Goal: Task Accomplishment & Management: Manage account settings

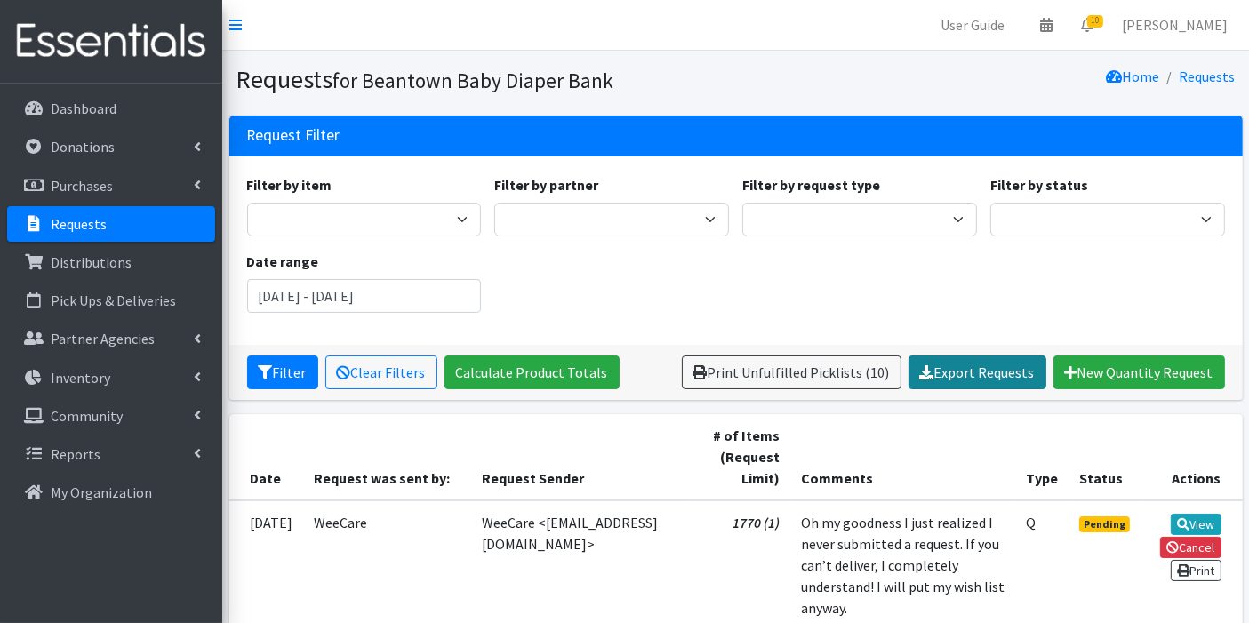
click at [964, 372] on link "Export Requests" at bounding box center [977, 373] width 138 height 34
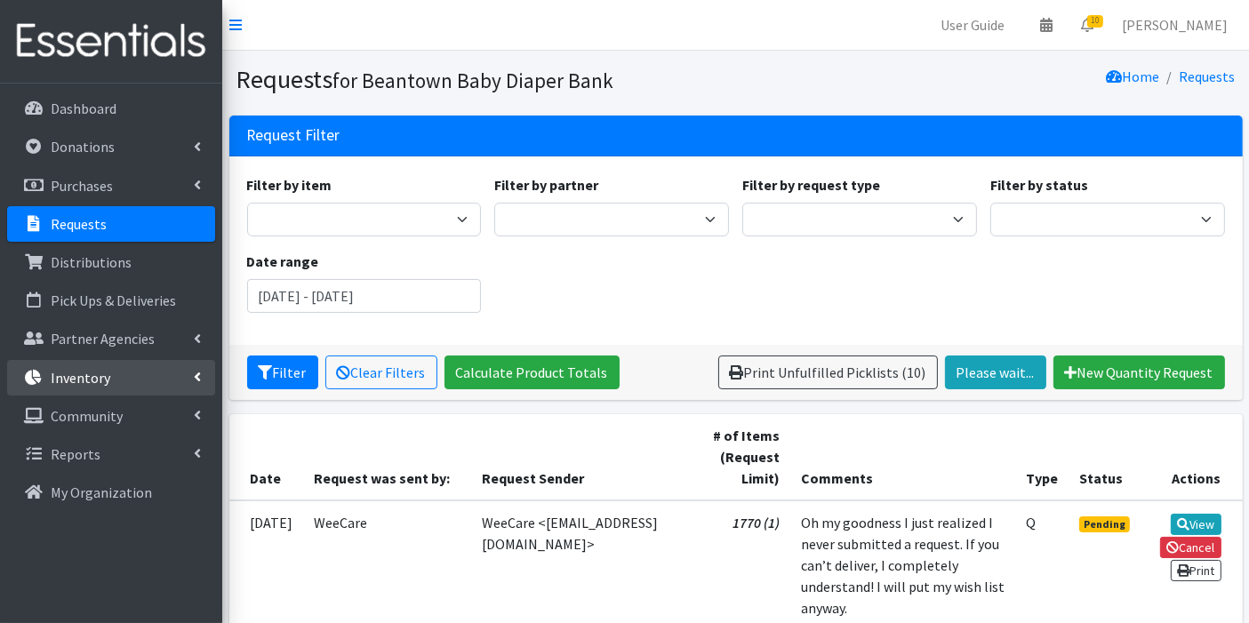
click at [53, 378] on p "Inventory" at bounding box center [81, 378] width 60 height 18
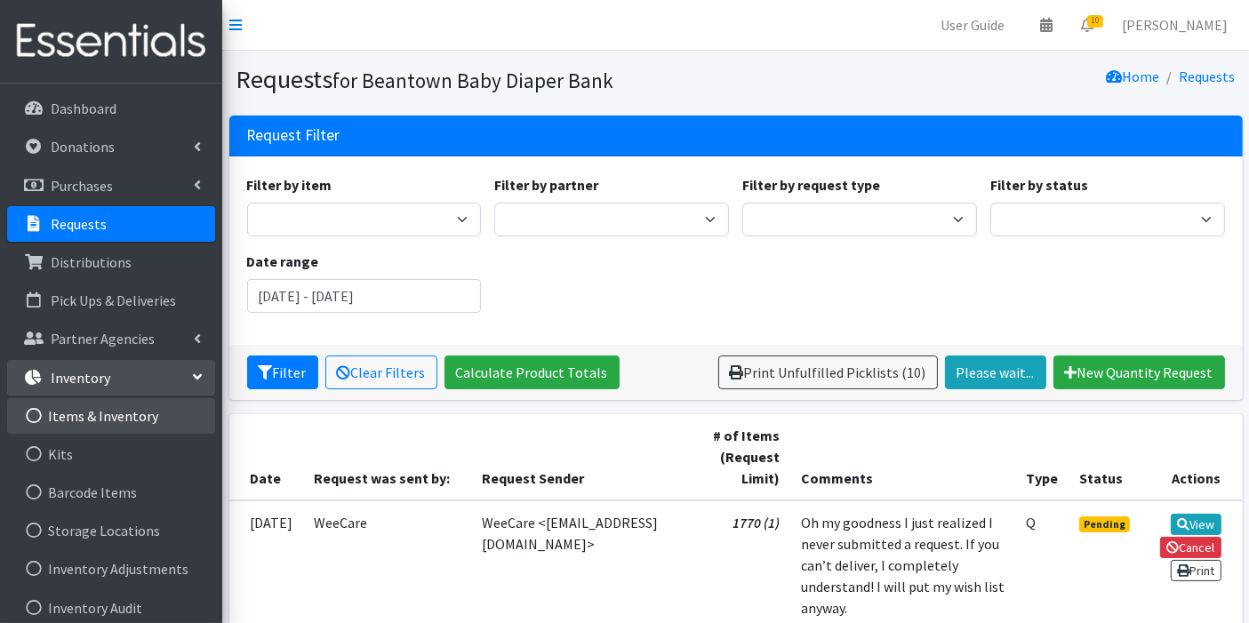
click at [70, 418] on link "Items & Inventory" at bounding box center [111, 416] width 208 height 36
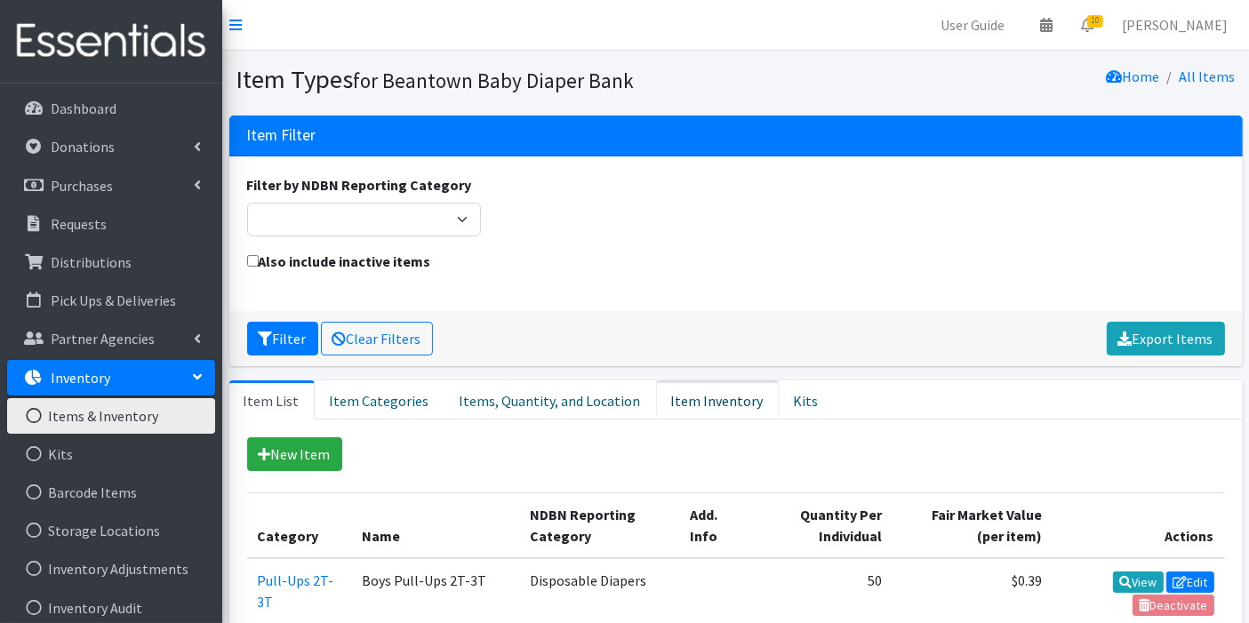
click at [711, 407] on link "Item Inventory" at bounding box center [717, 399] width 123 height 39
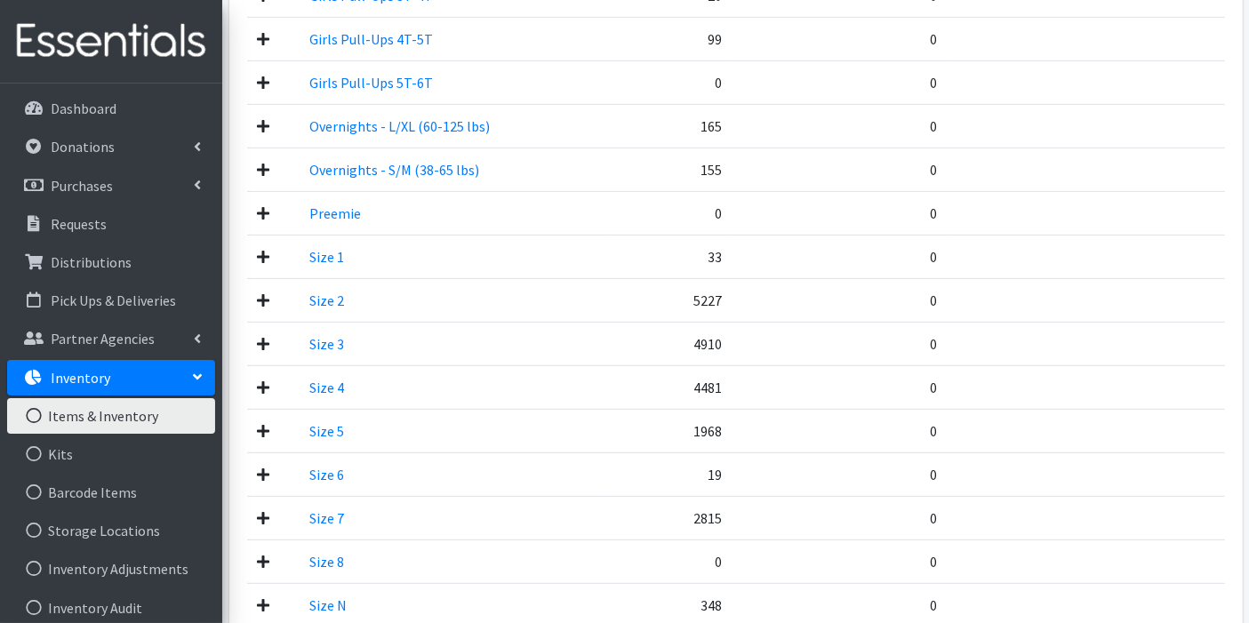
scroll to position [787, 0]
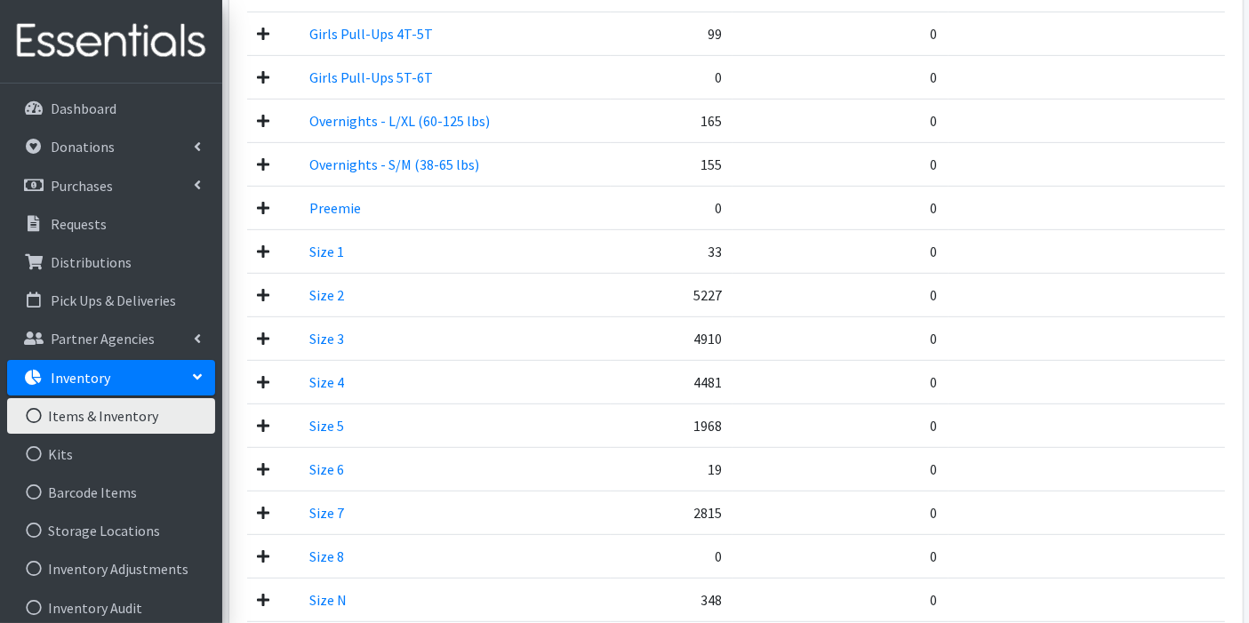
click at [651, 380] on td "4481" at bounding box center [671, 382] width 121 height 44
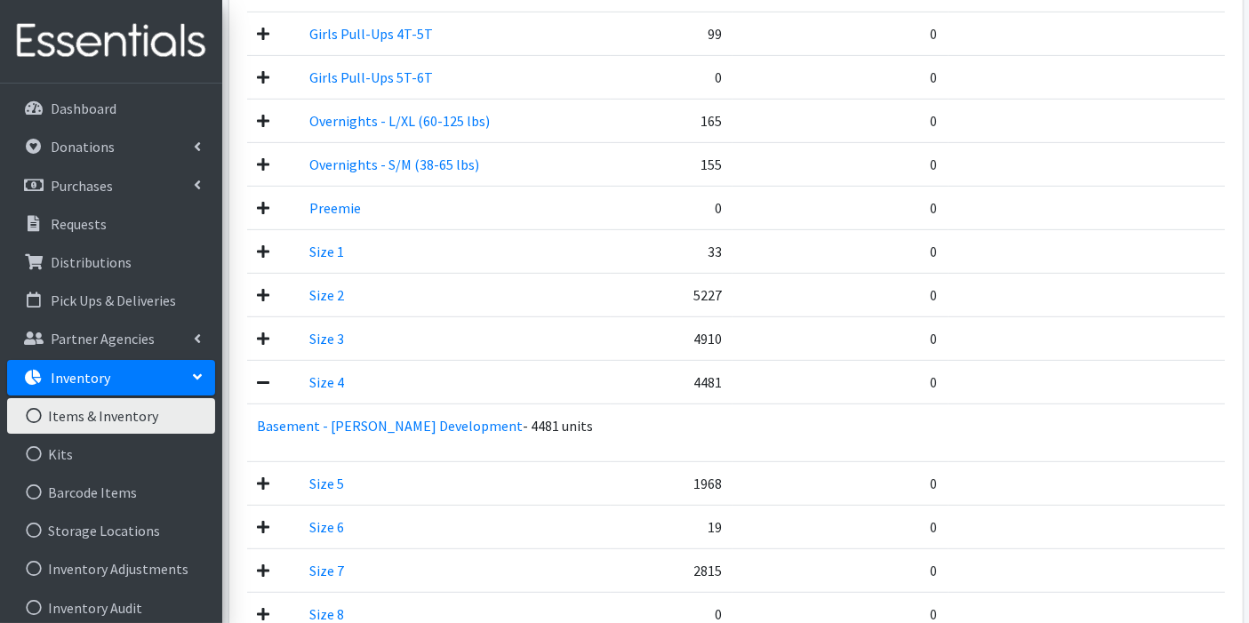
click at [261, 567] on icon at bounding box center [264, 570] width 12 height 14
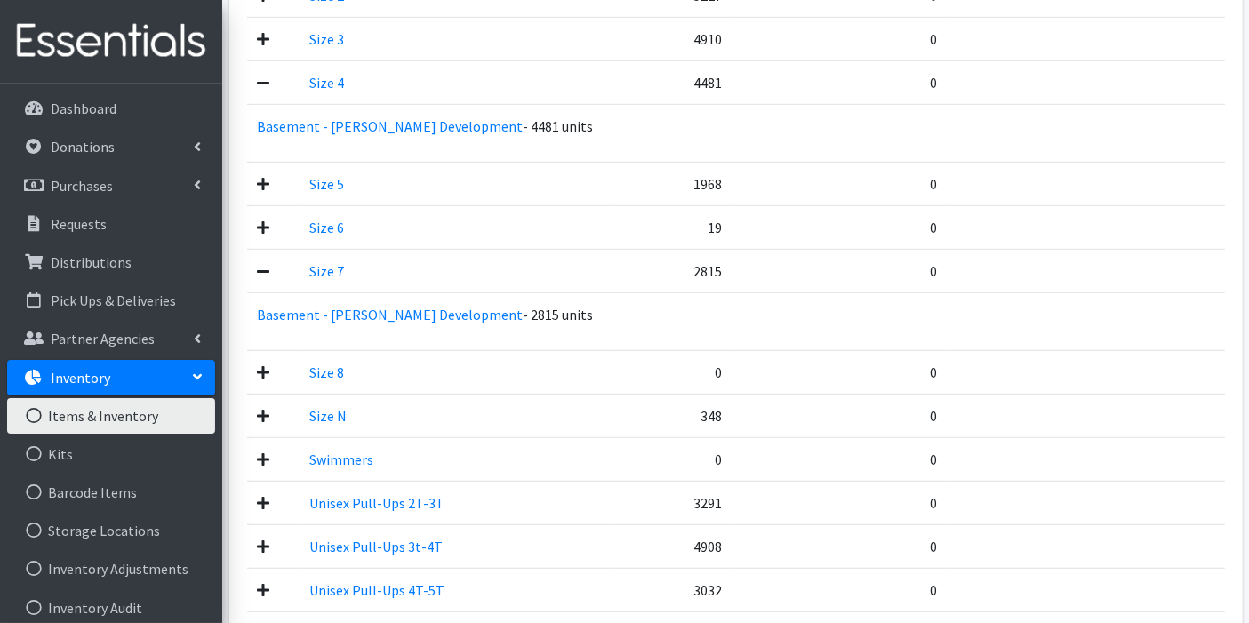
scroll to position [1144, 0]
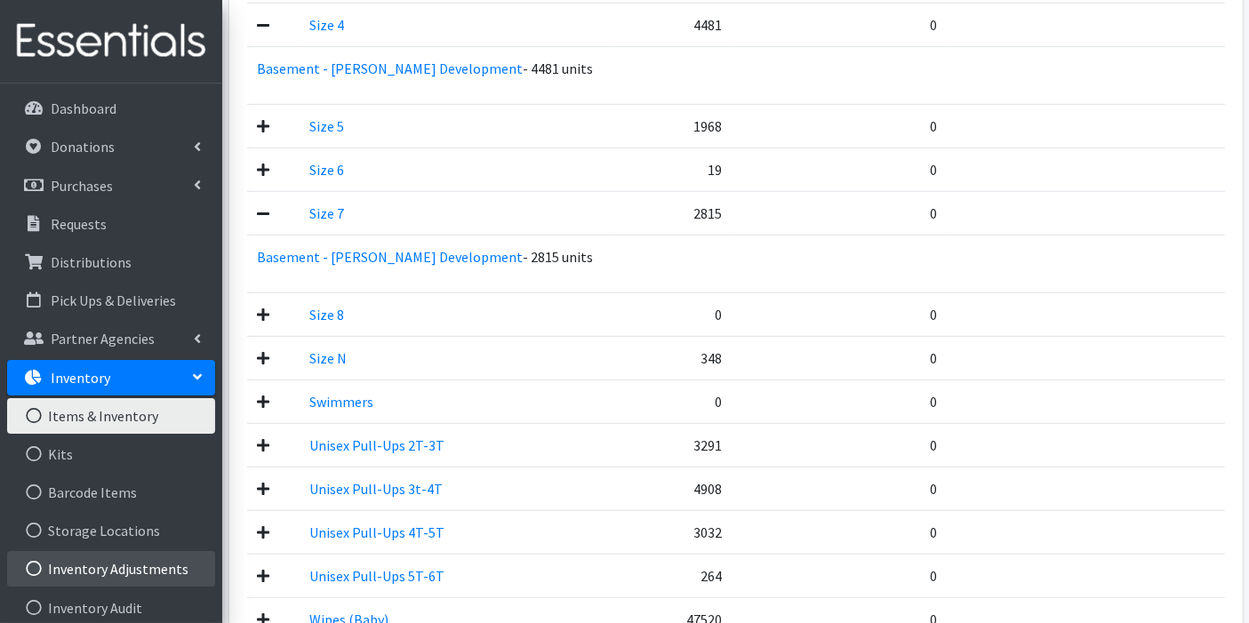
click at [126, 557] on link "Inventory Adjustments" at bounding box center [111, 569] width 208 height 36
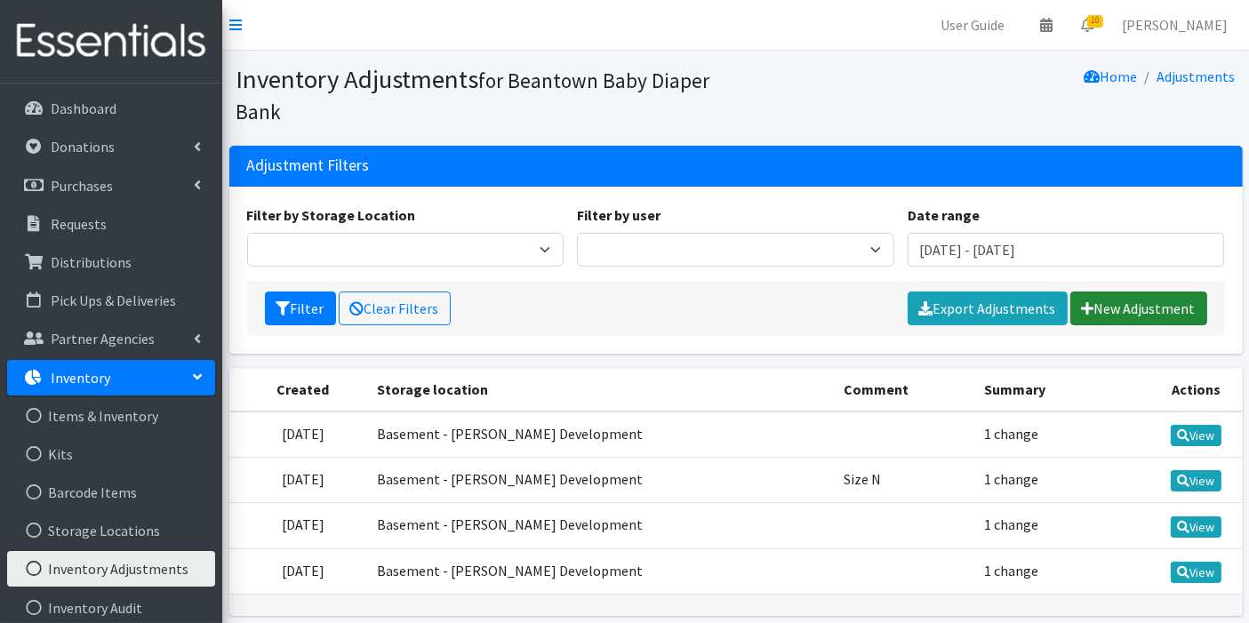
click at [1124, 301] on link "New Adjustment" at bounding box center [1138, 309] width 137 height 34
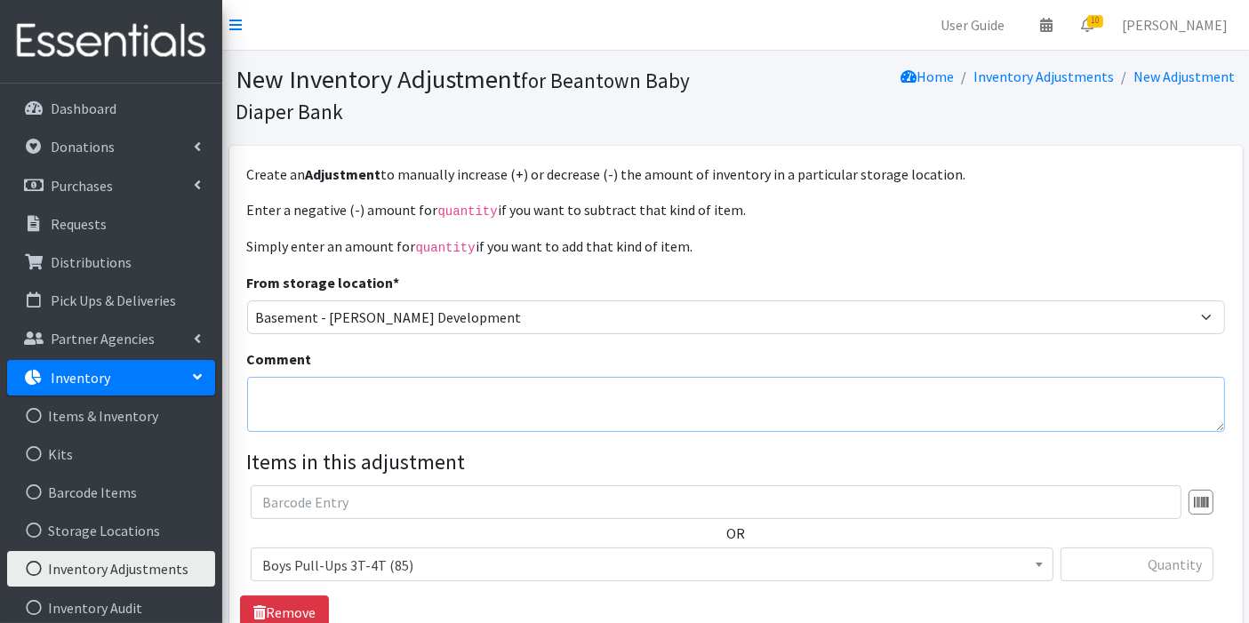
click at [778, 387] on textarea "Comment" at bounding box center [736, 404] width 978 height 55
type textarea "Z"
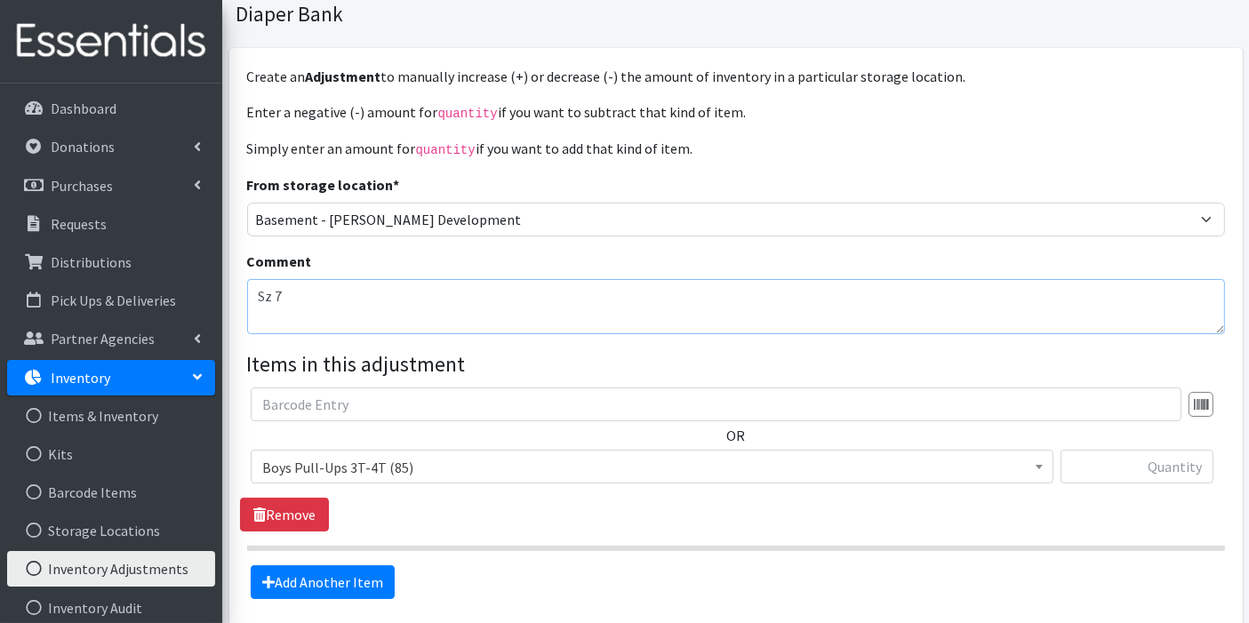
scroll to position [111, 0]
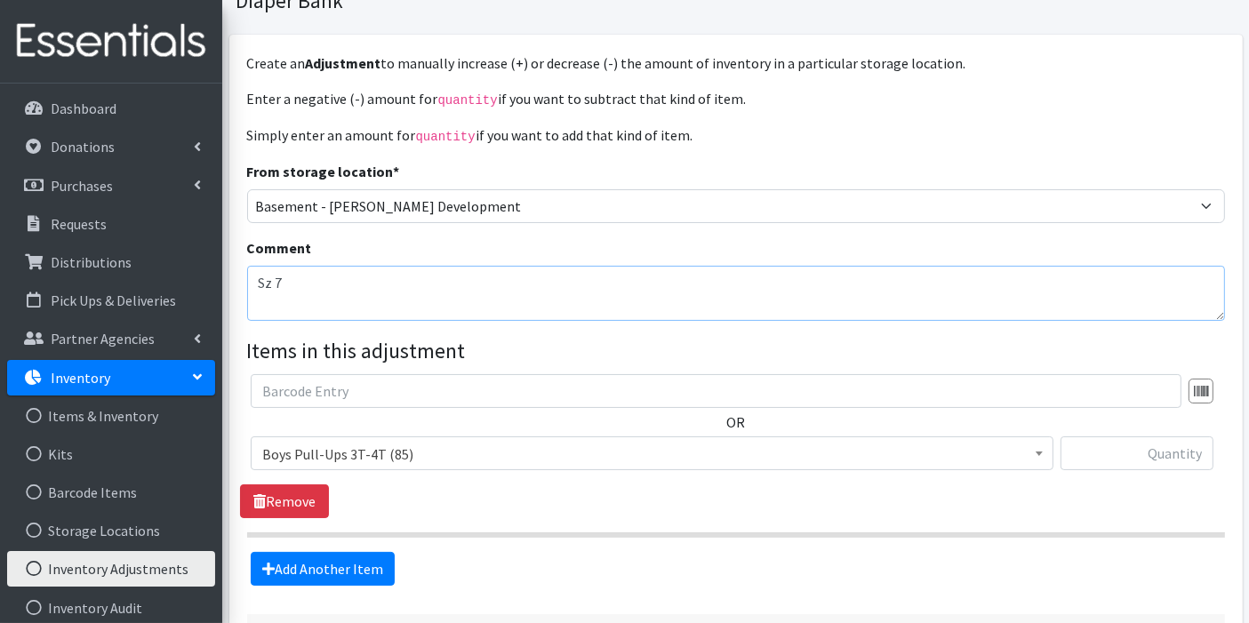
click at [693, 276] on textarea "Sz 7" at bounding box center [736, 293] width 978 height 55
click at [338, 280] on textarea "Sz 7 boxes (17 x 200 diapers/ea)" at bounding box center [736, 293] width 978 height 55
click at [539, 295] on textarea "Sz 7 boxes (17 boxes x 200 diapers/ea)" at bounding box center [736, 293] width 978 height 55
type textarea "Sz 7 boxes (17 boxes x 200 diapers/ea)+125 (open box)"
click at [638, 463] on span "Boys Pull-Ups 3T-4T (85)" at bounding box center [652, 453] width 803 height 34
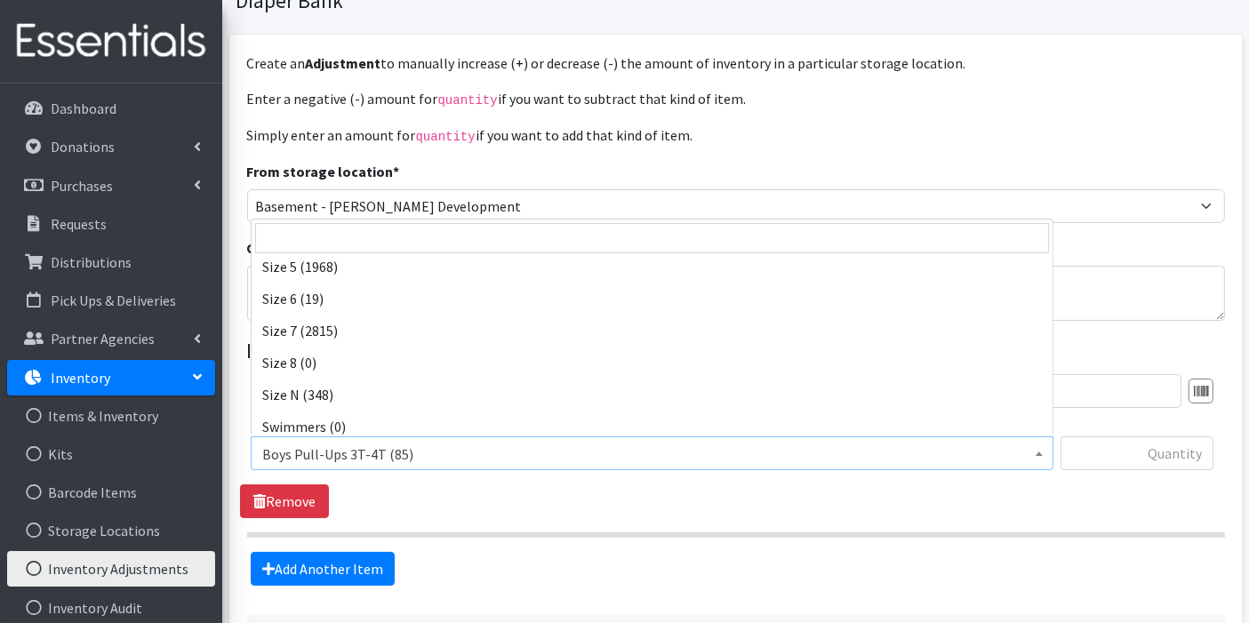
scroll to position [482, 0]
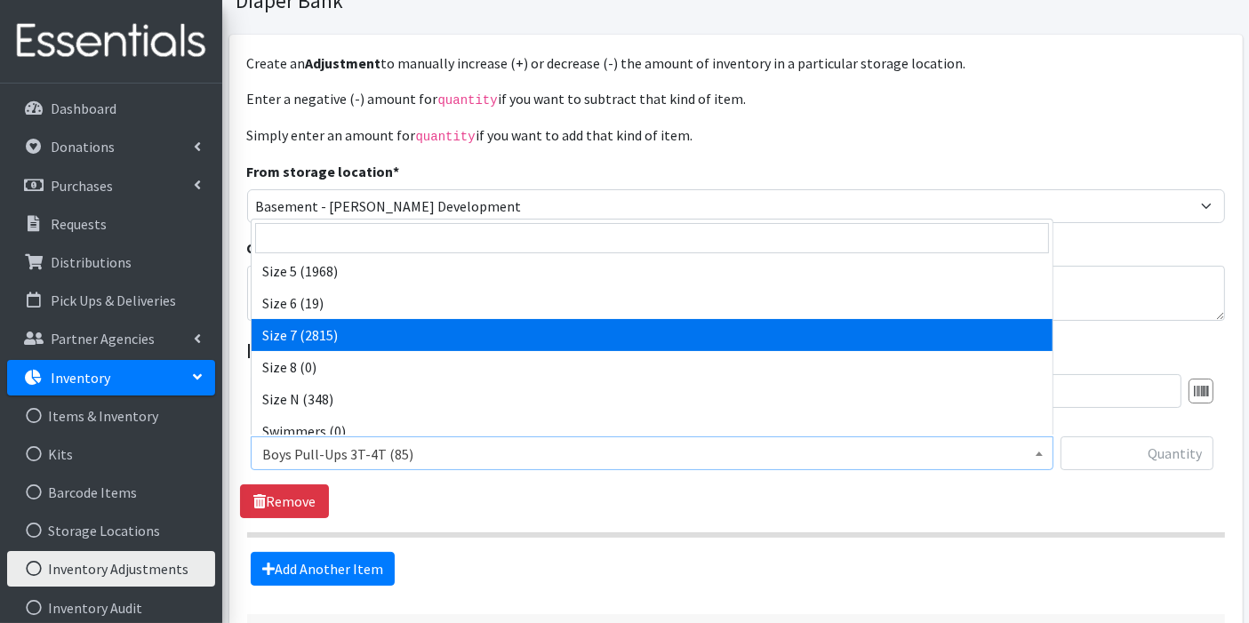
select select "14916"
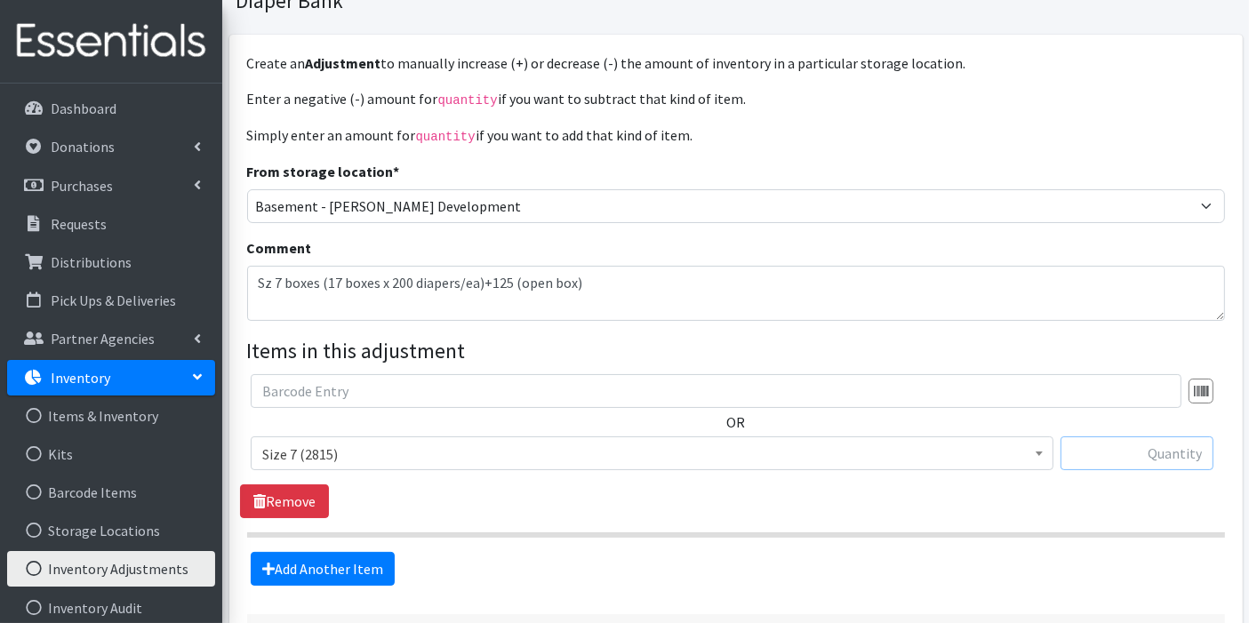
click at [1161, 452] on input "text" at bounding box center [1136, 453] width 153 height 34
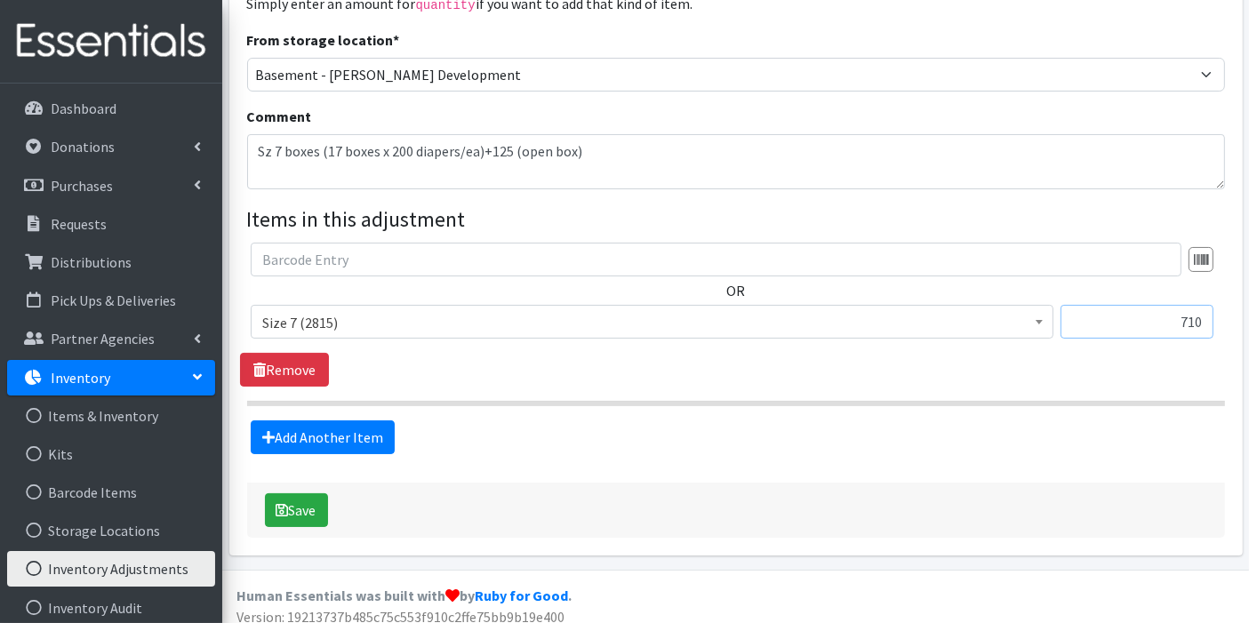
scroll to position [251, 0]
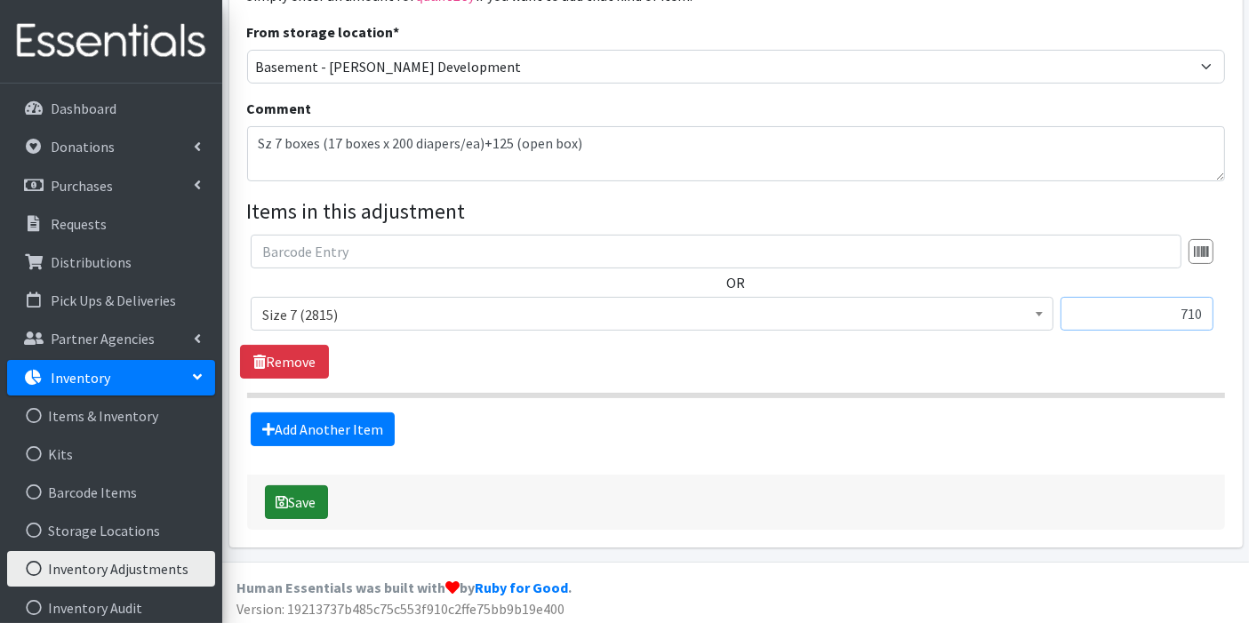
type input "710"
click at [294, 501] on button "Save" at bounding box center [296, 502] width 63 height 34
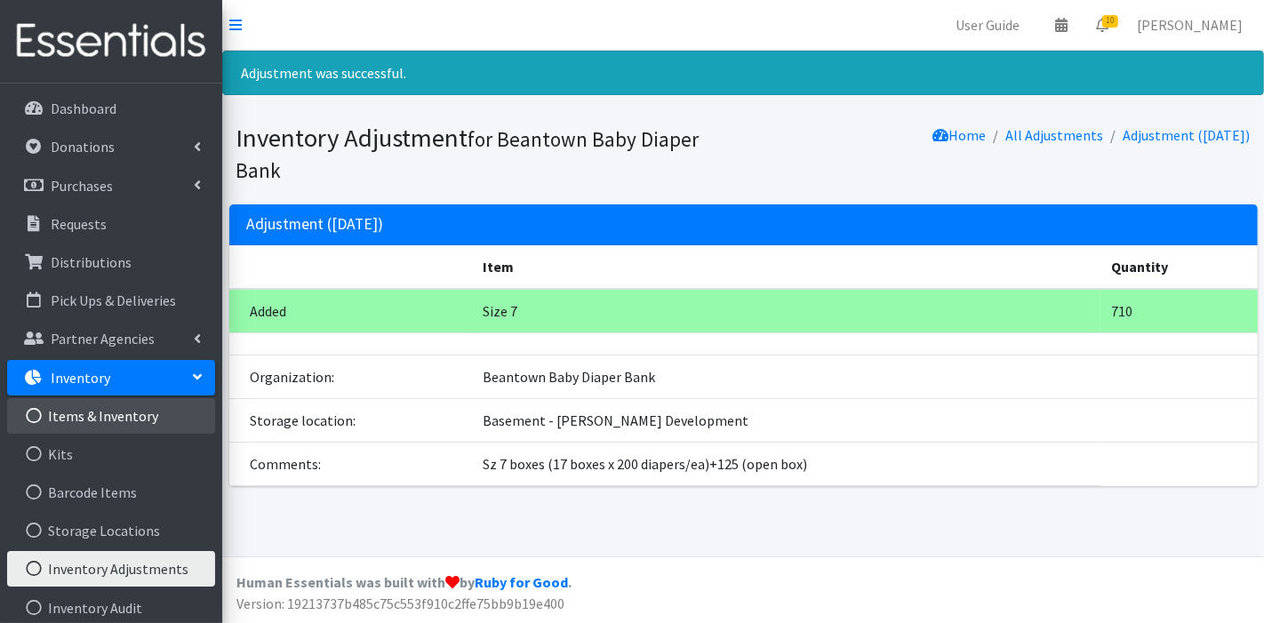
click at [116, 407] on link "Items & Inventory" at bounding box center [111, 416] width 208 height 36
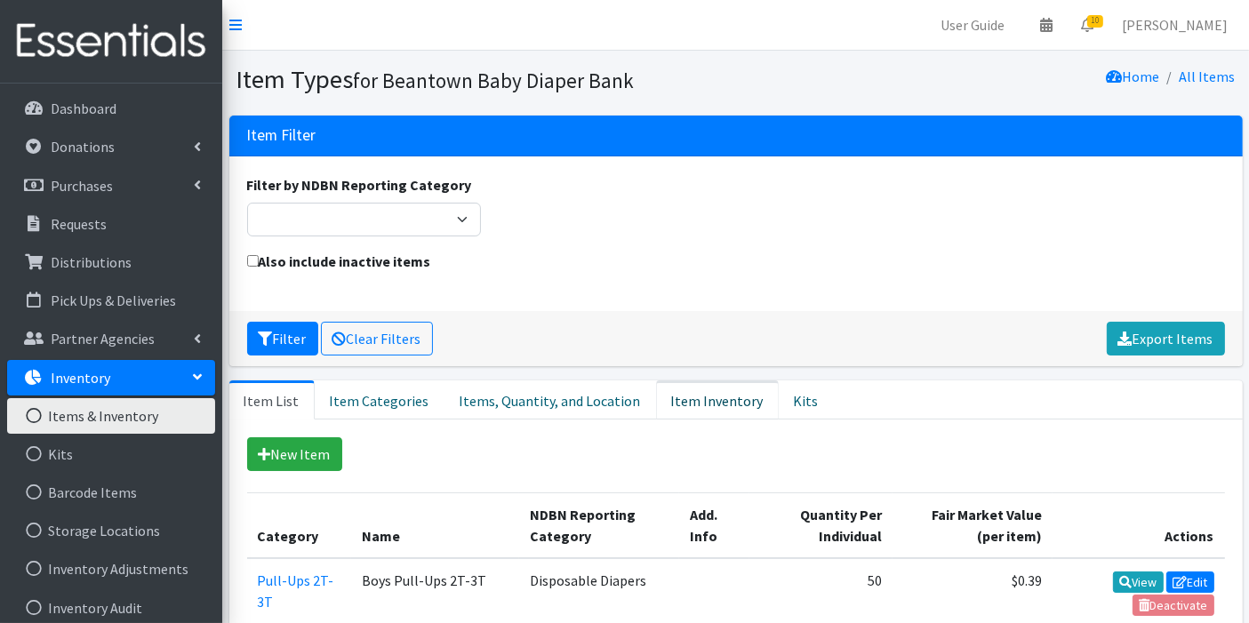
click at [670, 384] on link "Item Inventory" at bounding box center [717, 399] width 123 height 39
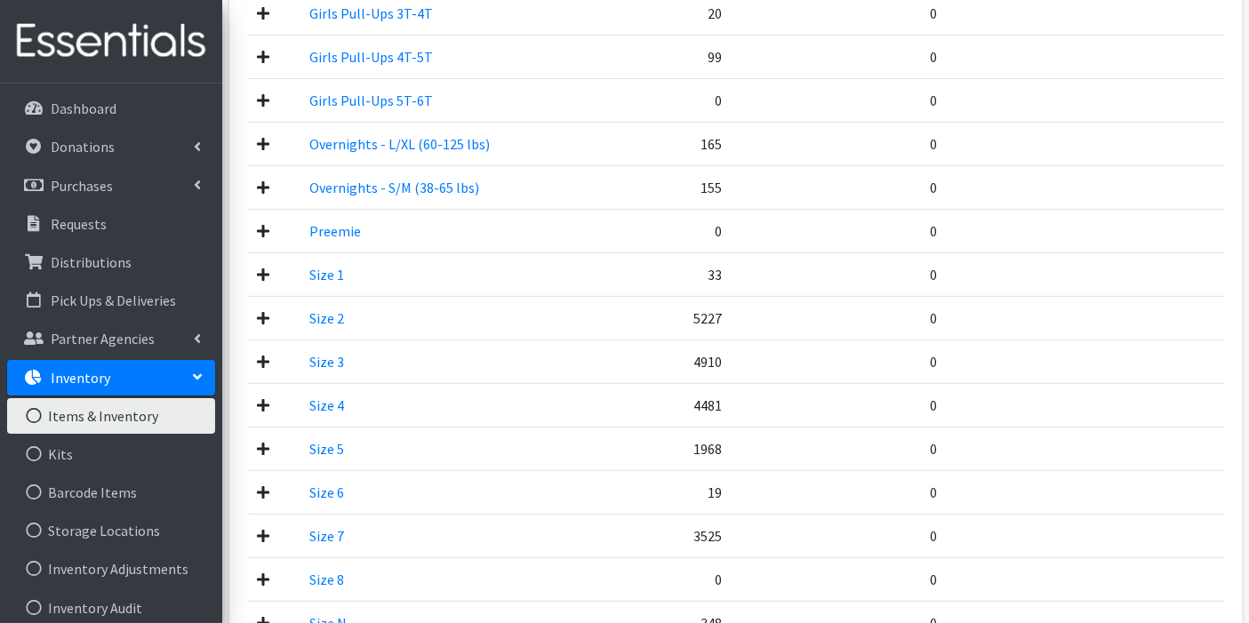
scroll to position [771, 0]
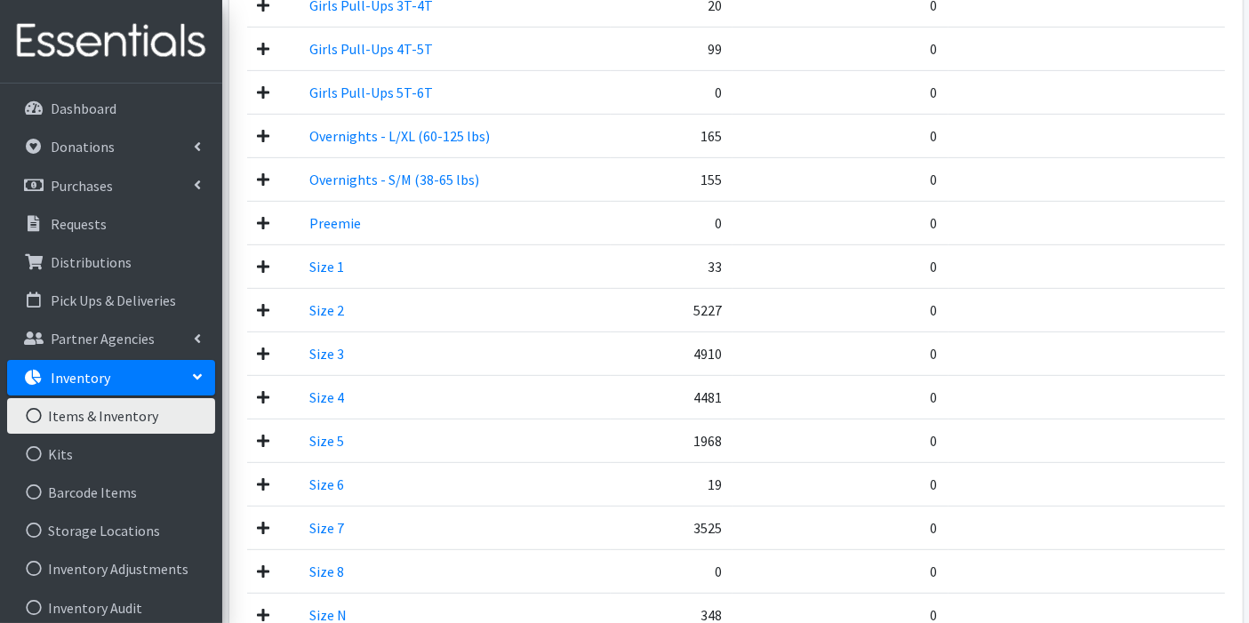
click at [258, 436] on icon at bounding box center [264, 441] width 12 height 14
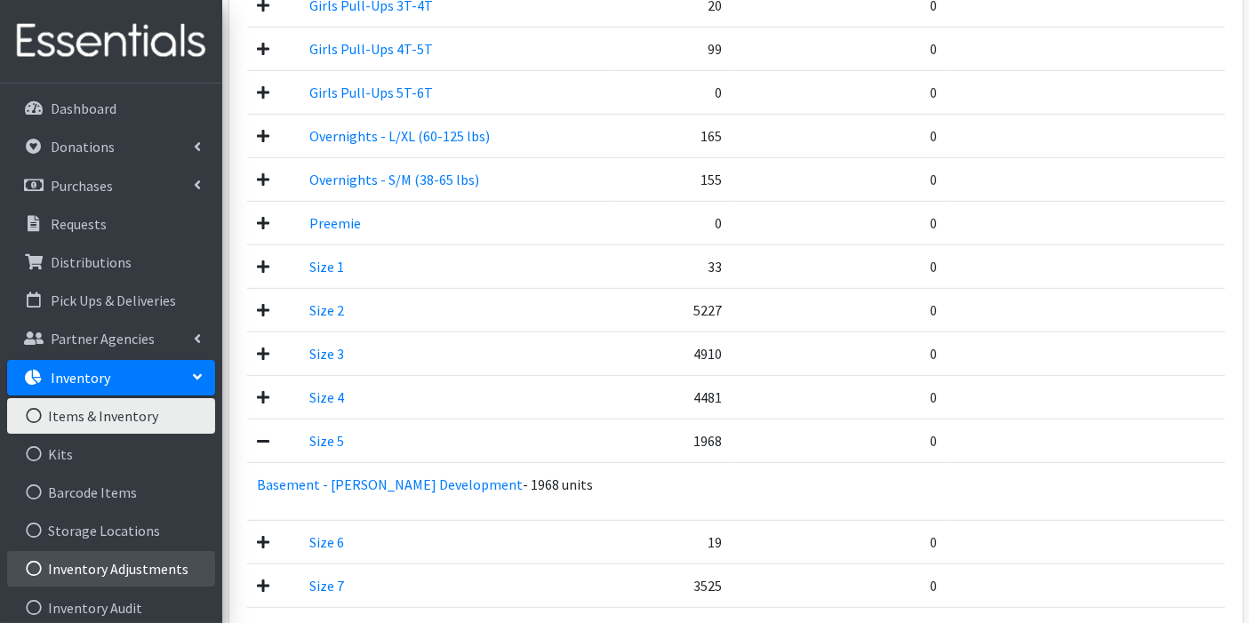
click at [64, 564] on link "Inventory Adjustments" at bounding box center [111, 569] width 208 height 36
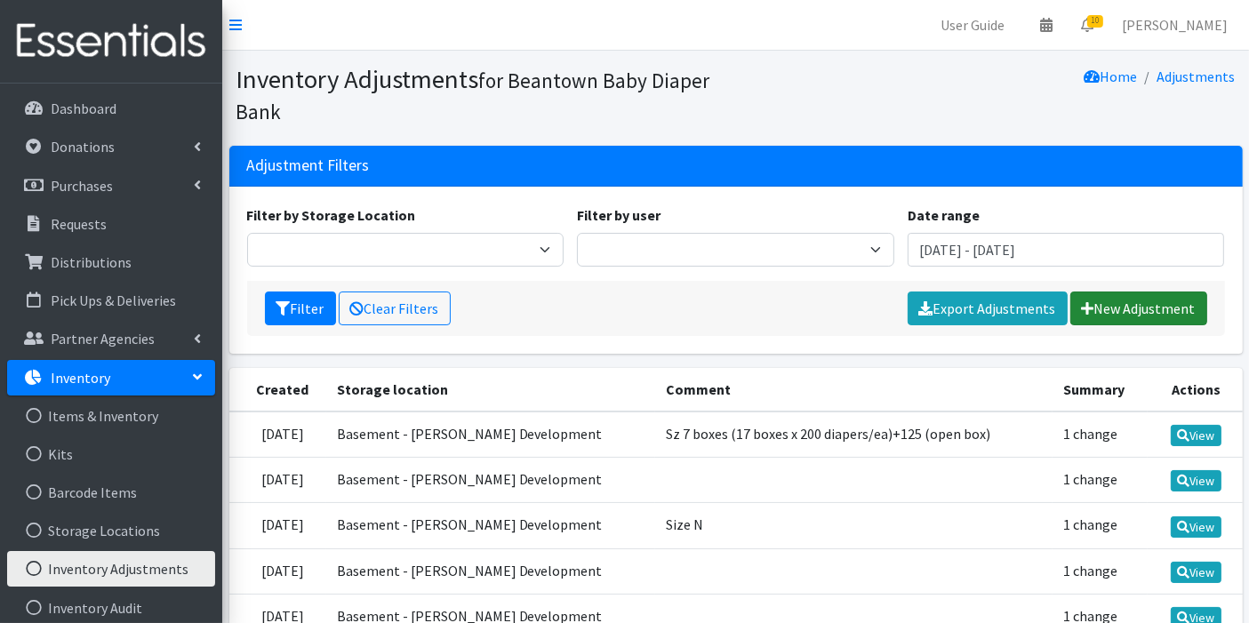
click at [1100, 303] on link "New Adjustment" at bounding box center [1138, 309] width 137 height 34
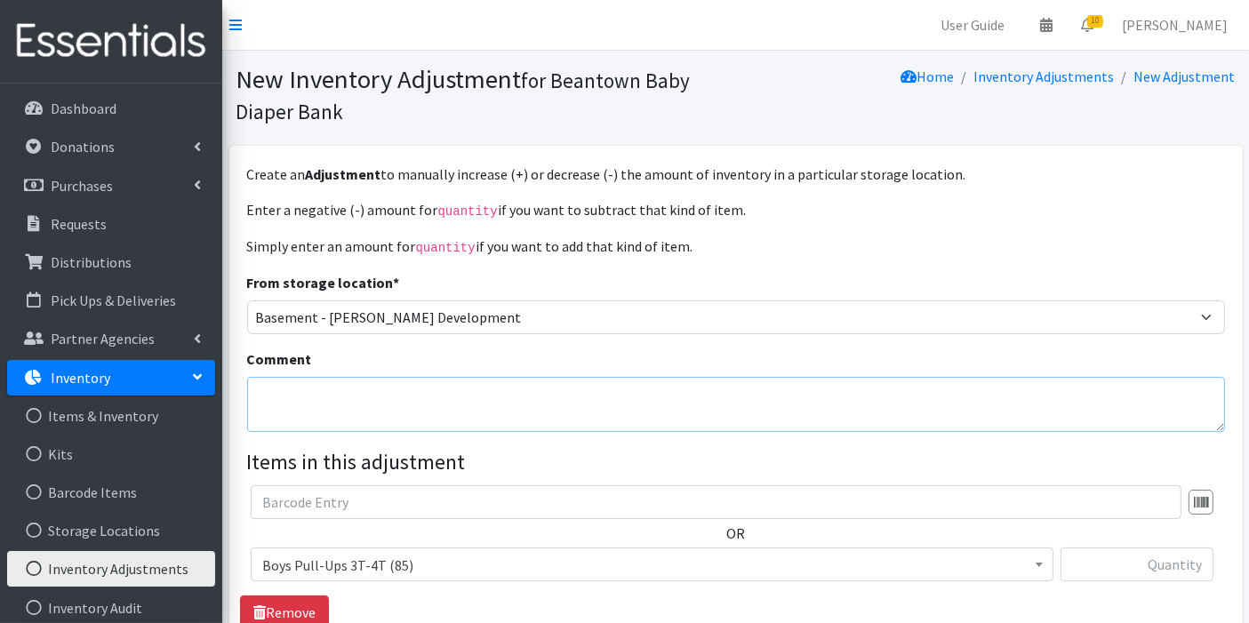
click at [572, 404] on textarea "Comment" at bounding box center [736, 404] width 978 height 55
type textarea "Sz 5 - 12 boxes - 200ea + 175 (open box)"
click at [519, 560] on span "Boys Pull-Ups 3T-4T (85)" at bounding box center [651, 565] width 779 height 25
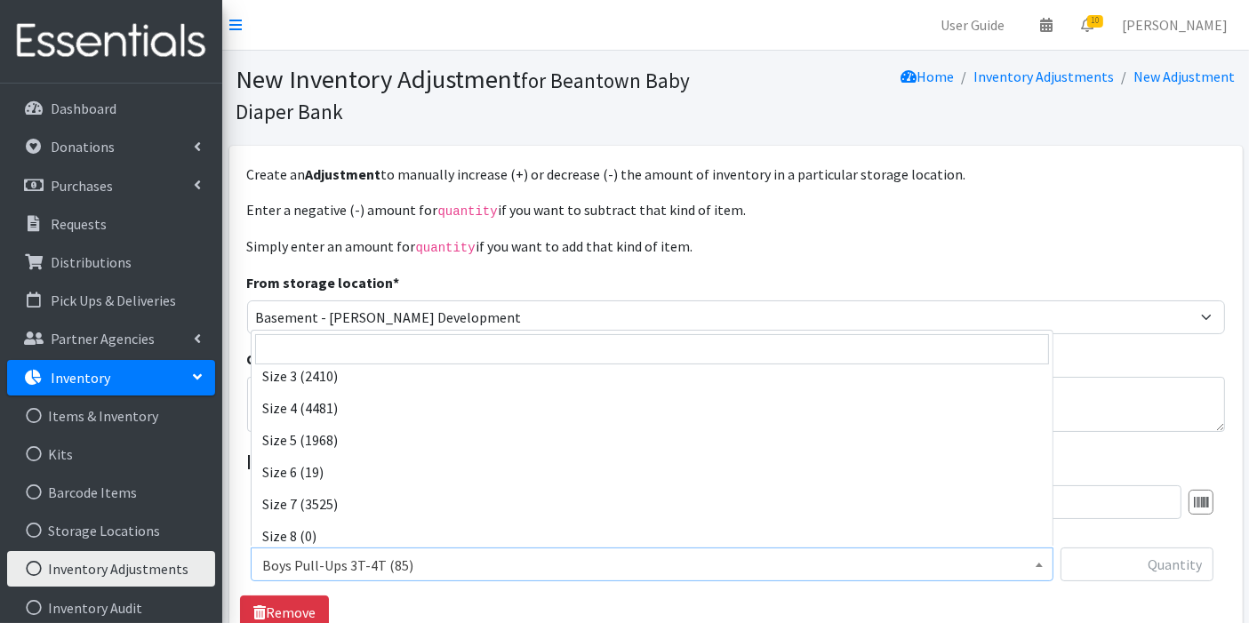
scroll to position [421, 0]
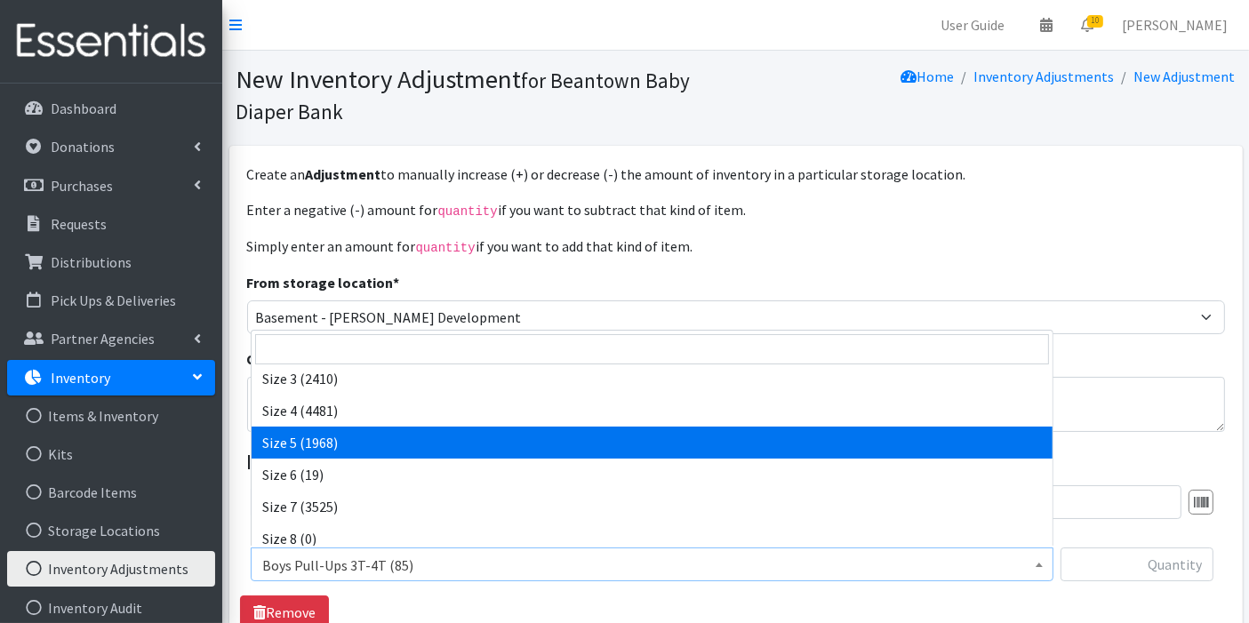
select select "14920"
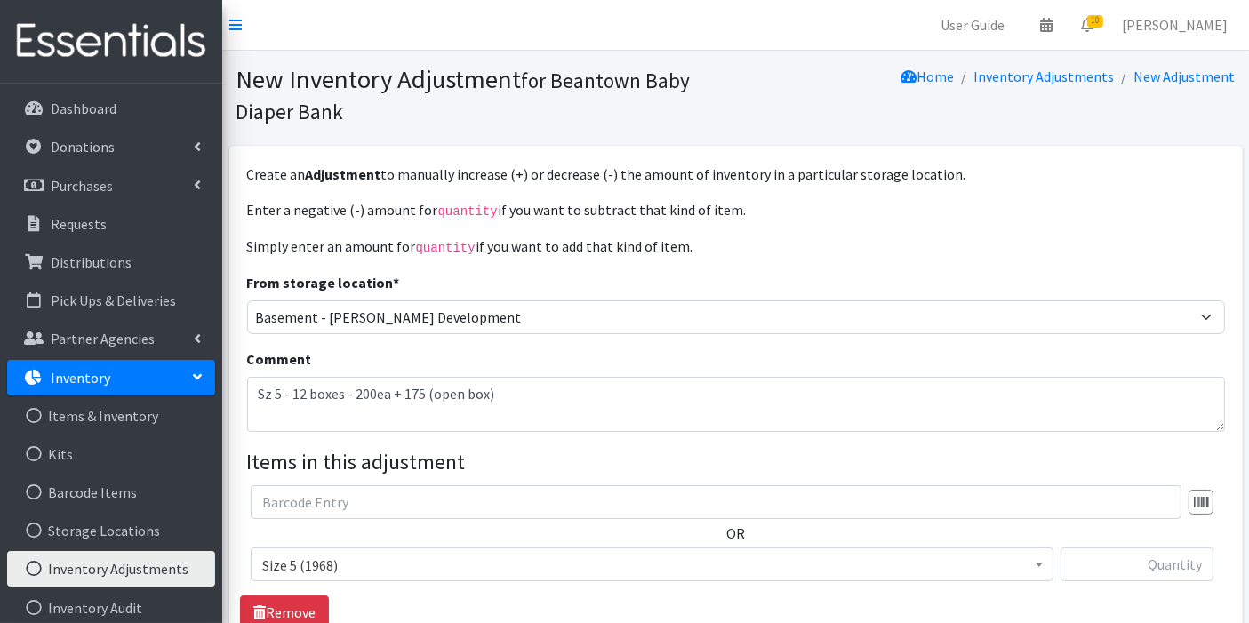
click at [1120, 579] on div at bounding box center [1136, 571] width 153 height 48
click at [1120, 570] on input "text" at bounding box center [1136, 564] width 153 height 34
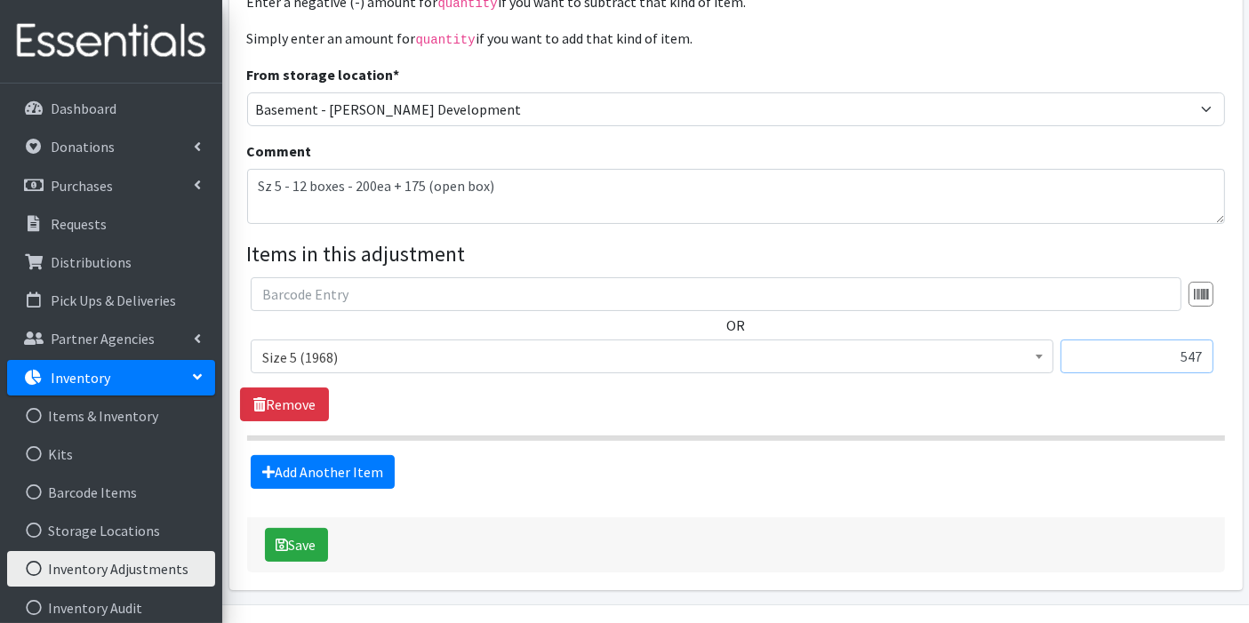
scroll to position [211, 0]
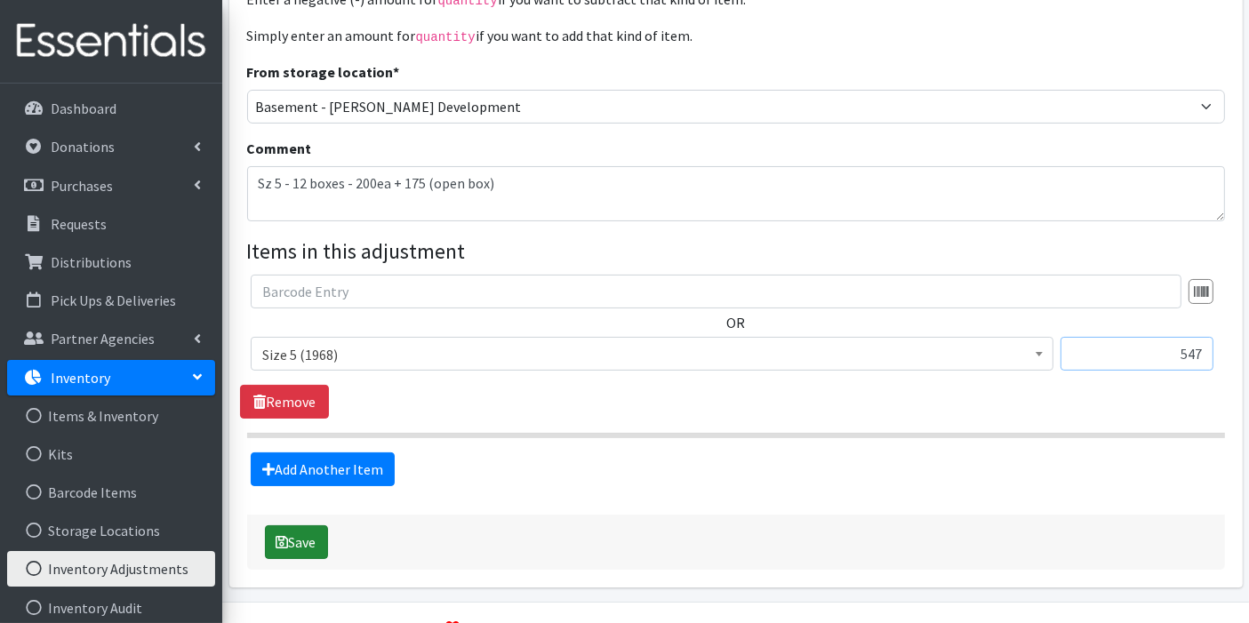
type input "547"
click at [315, 529] on button "Save" at bounding box center [296, 542] width 63 height 34
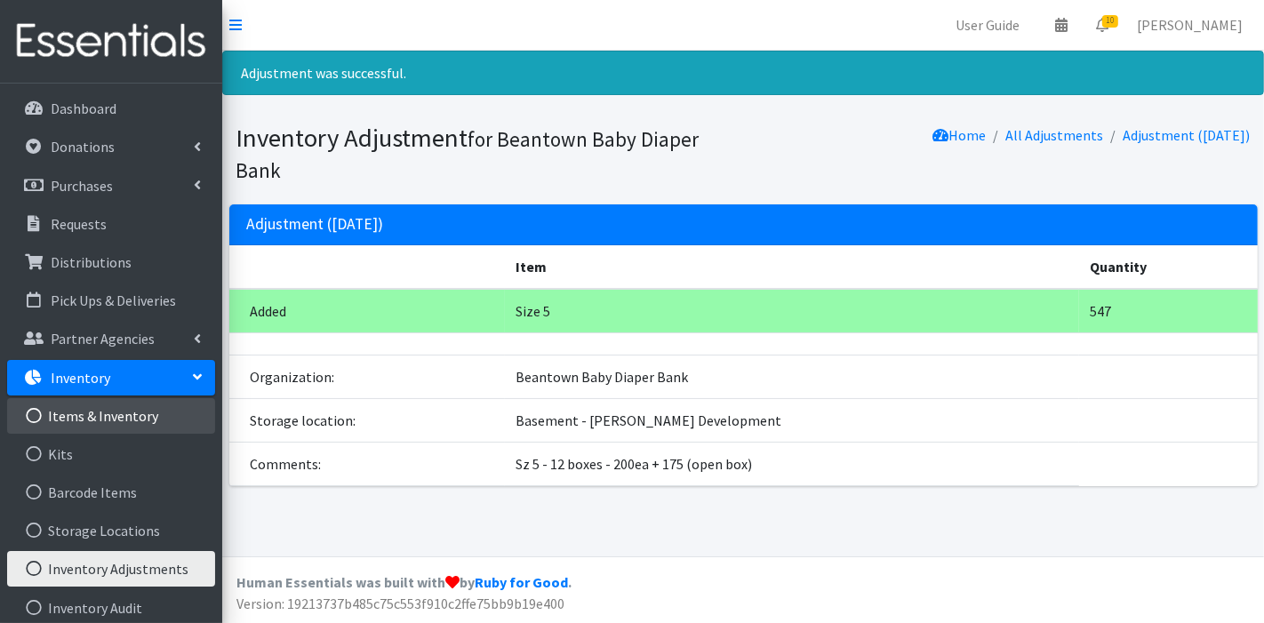
click at [111, 400] on link "Items & Inventory" at bounding box center [111, 416] width 208 height 36
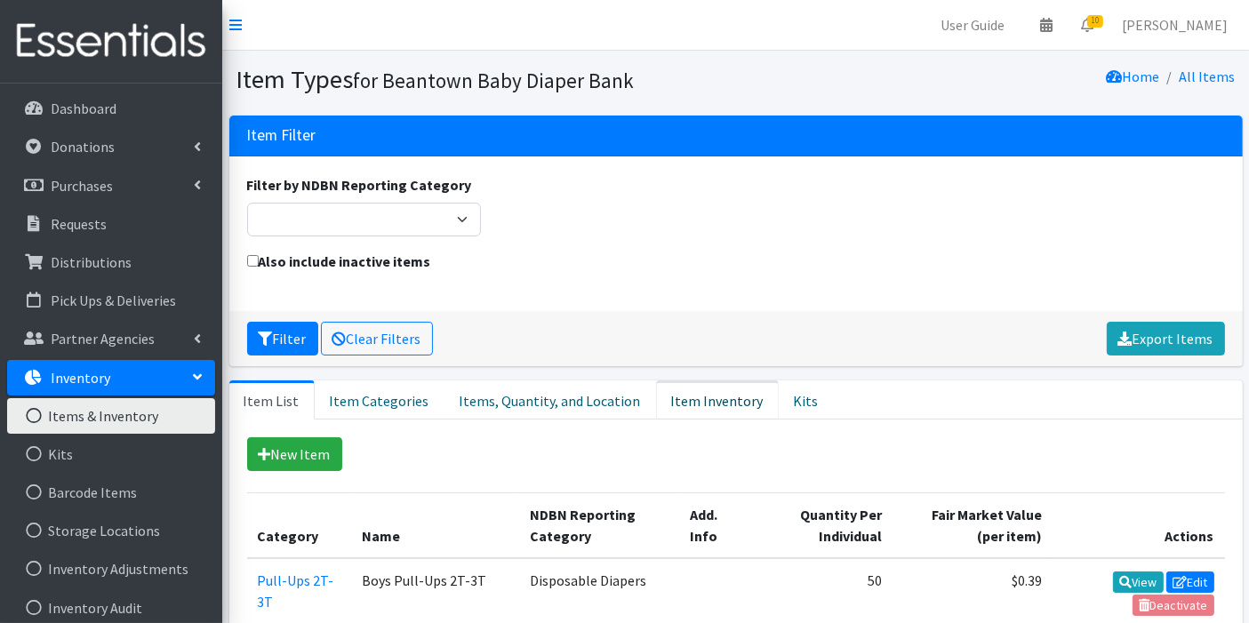
click at [675, 402] on link "Item Inventory" at bounding box center [717, 399] width 123 height 39
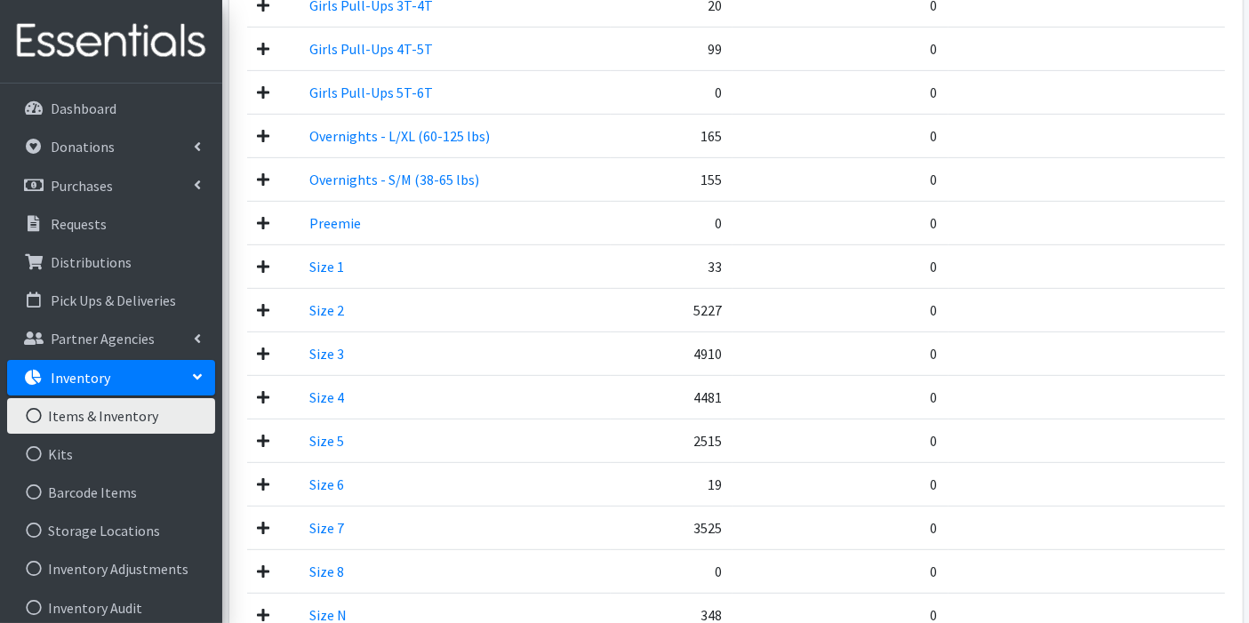
scroll to position [773, 0]
click at [256, 428] on td at bounding box center [273, 439] width 52 height 44
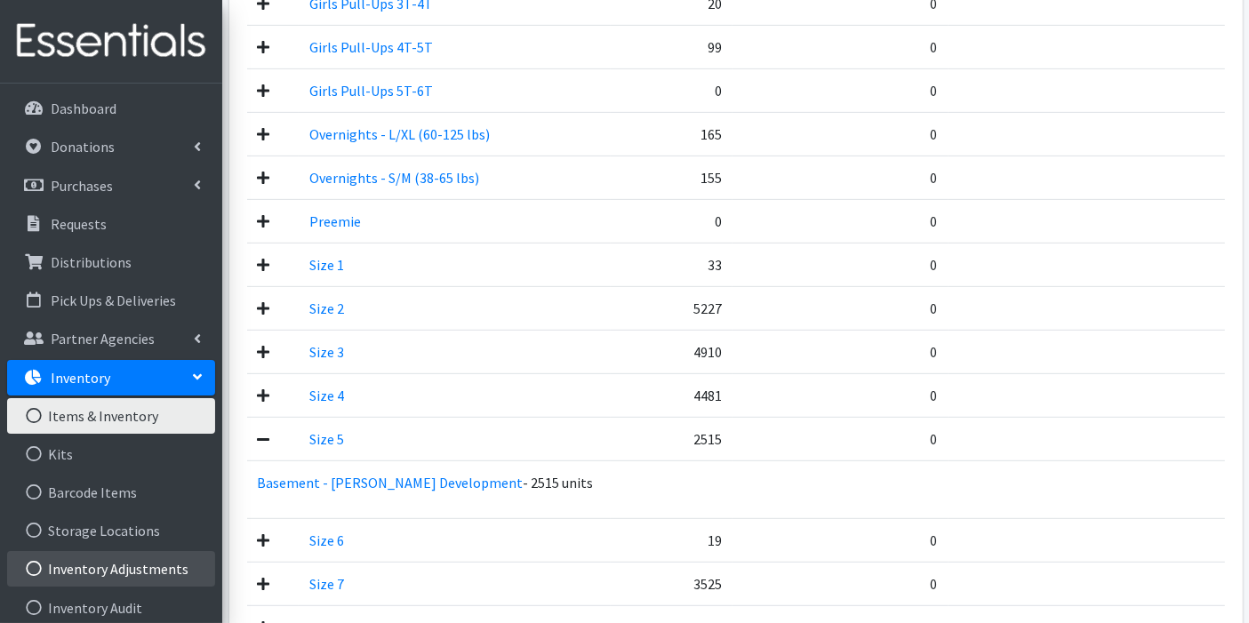
click at [117, 558] on link "Inventory Adjustments" at bounding box center [111, 569] width 208 height 36
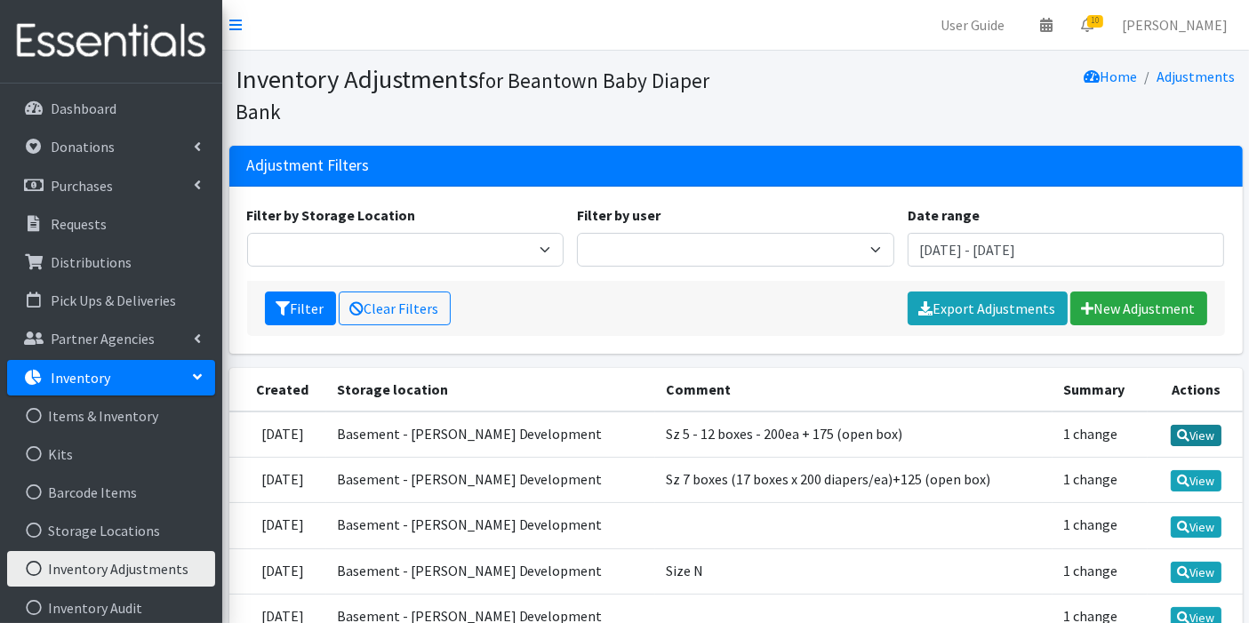
click at [1208, 436] on link "View" at bounding box center [1196, 435] width 51 height 21
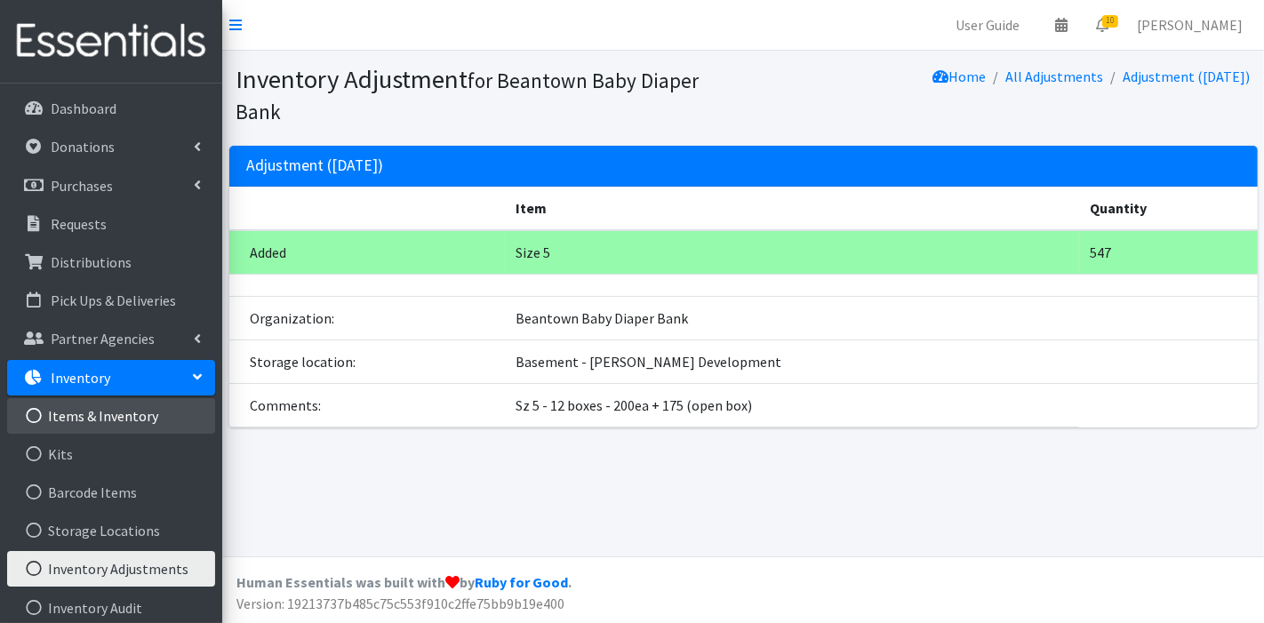
click at [117, 415] on link "Items & Inventory" at bounding box center [111, 416] width 208 height 36
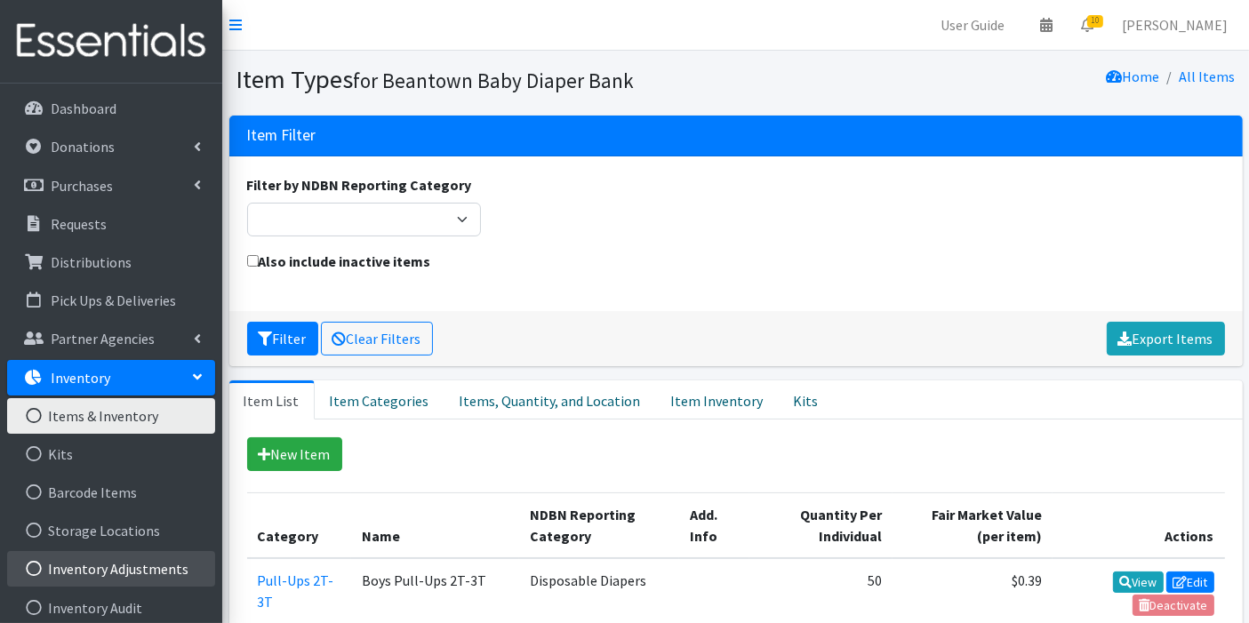
click at [132, 558] on link "Inventory Adjustments" at bounding box center [111, 569] width 208 height 36
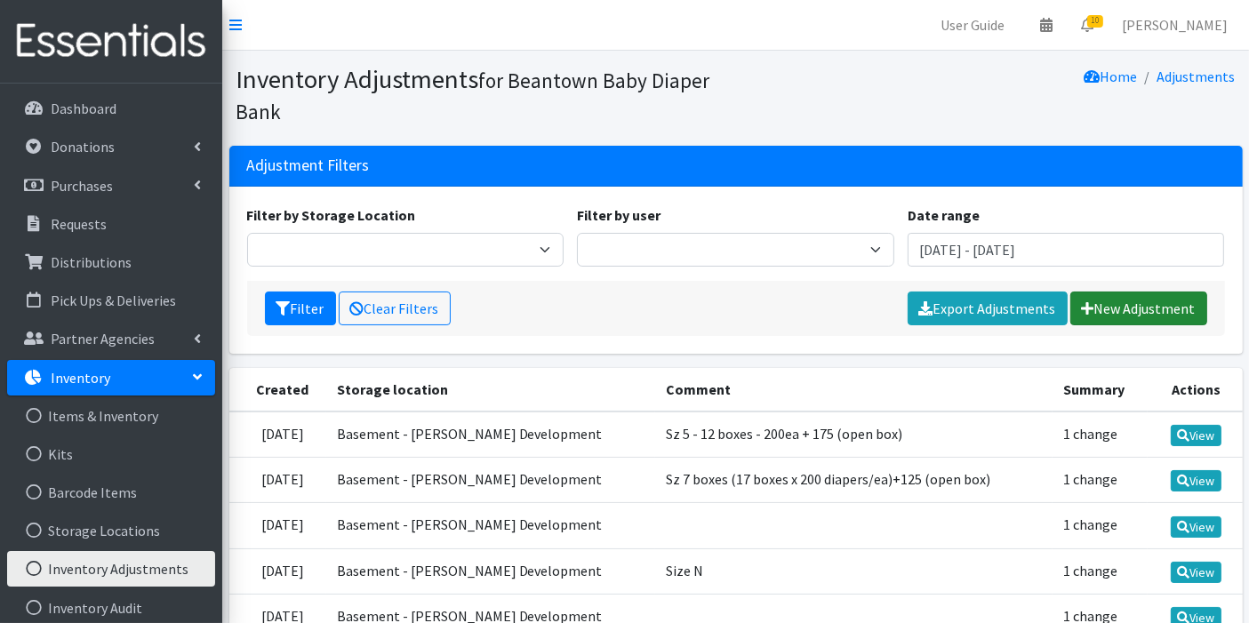
click at [1173, 300] on link "New Adjustment" at bounding box center [1138, 309] width 137 height 34
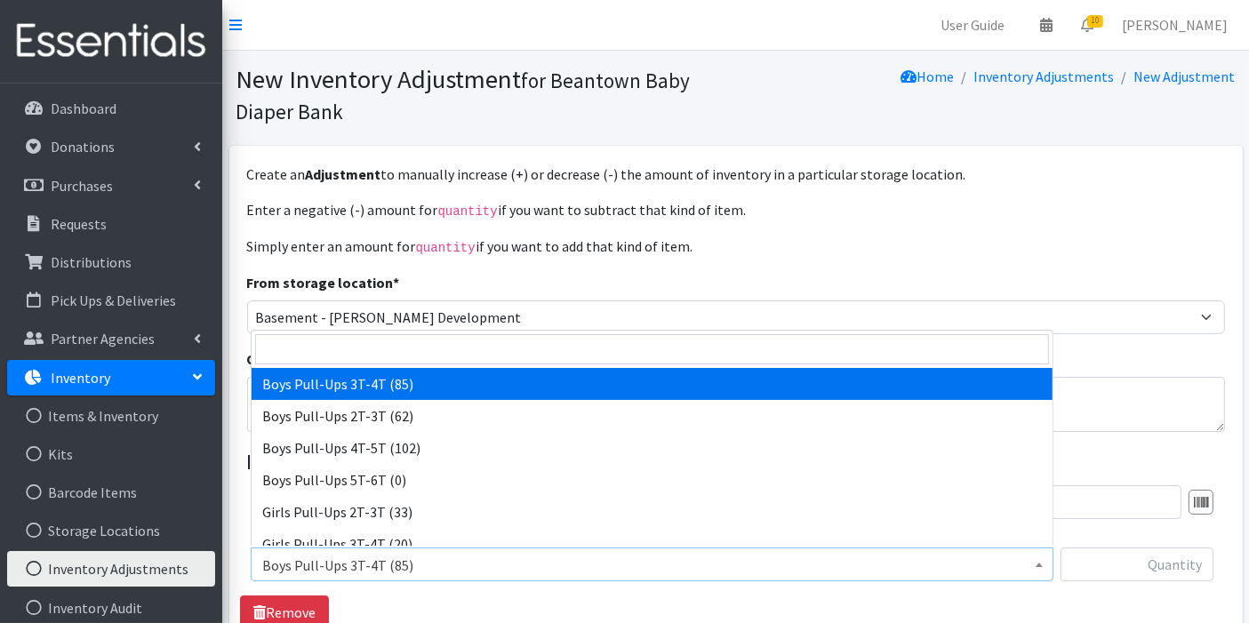
click at [542, 562] on span "Boys Pull-Ups 3T-4T (85)" at bounding box center [651, 565] width 779 height 25
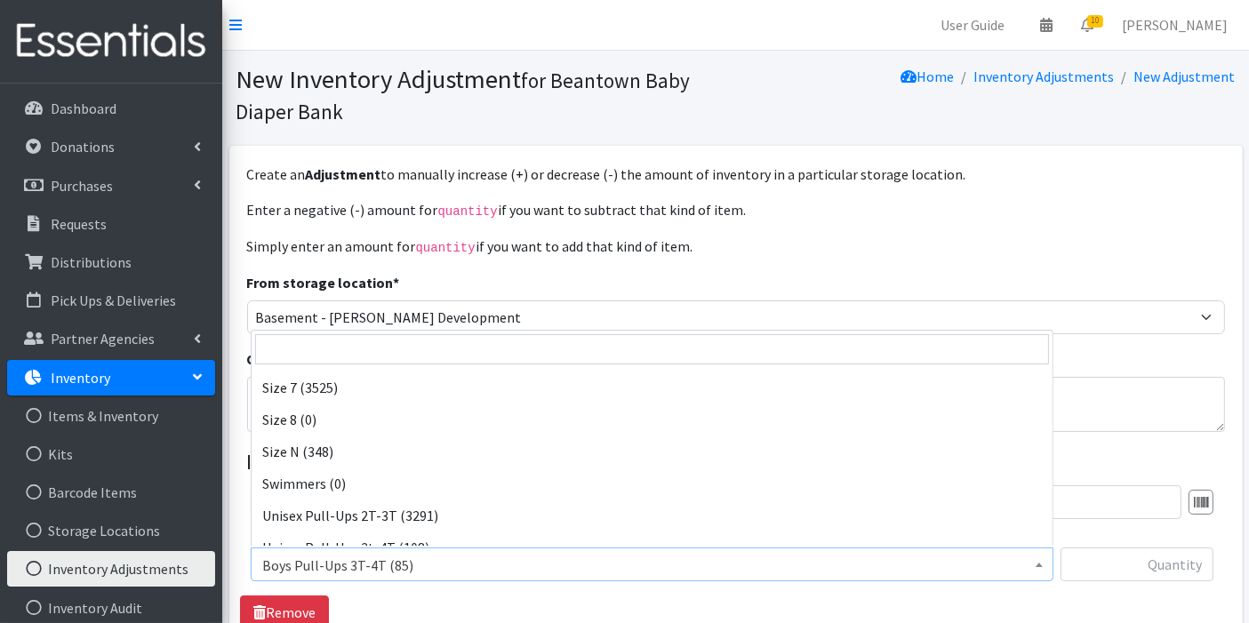
scroll to position [475, 0]
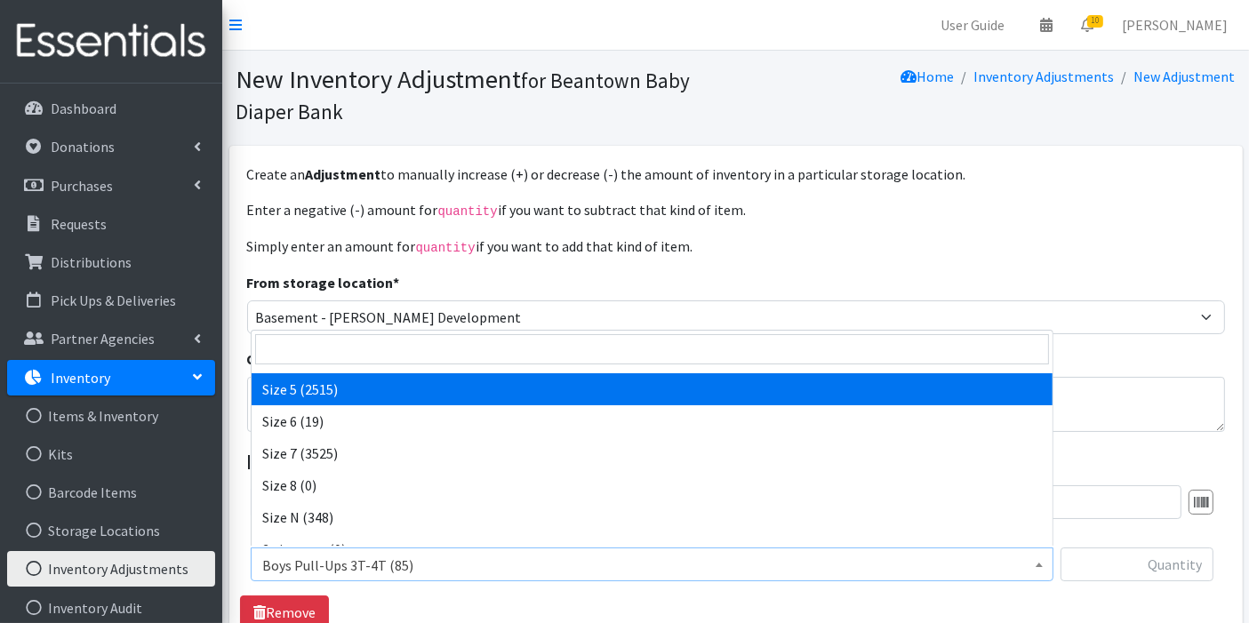
select select "14920"
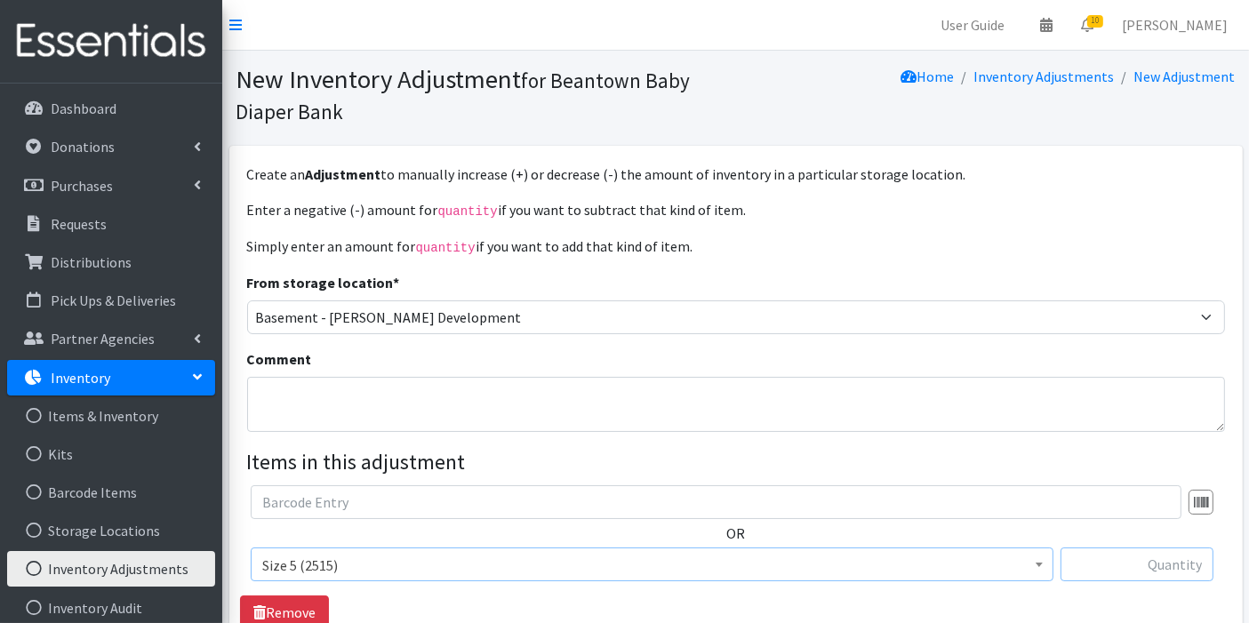
click at [1164, 566] on input "text" at bounding box center [1136, 564] width 153 height 34
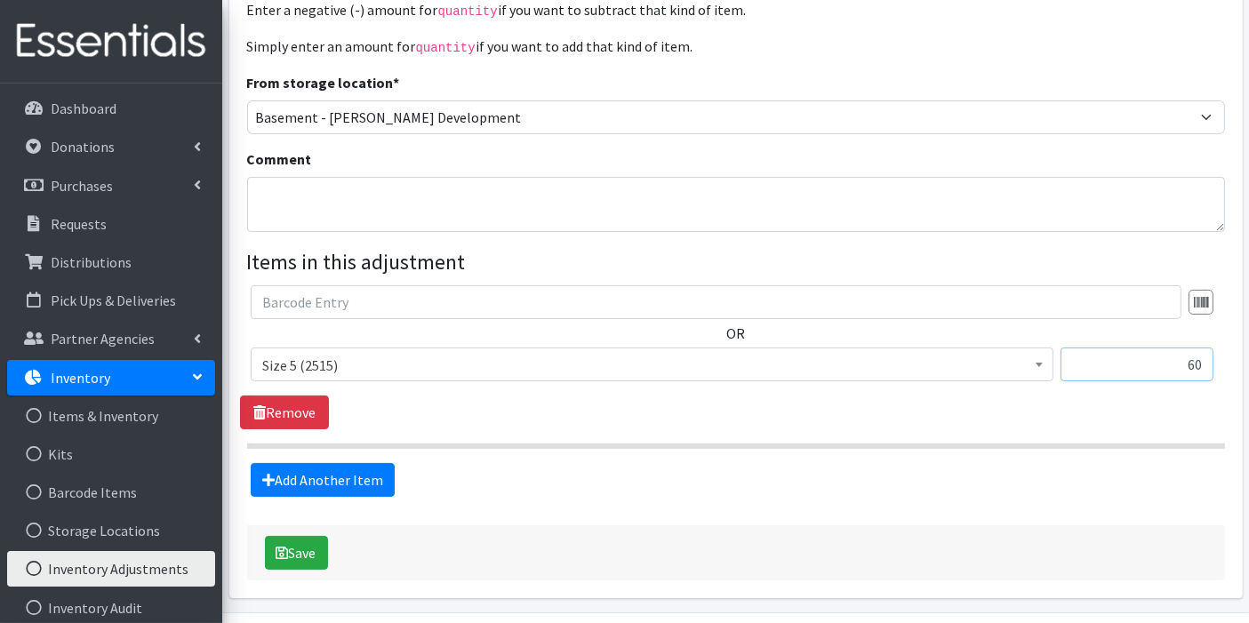
scroll to position [218, 0]
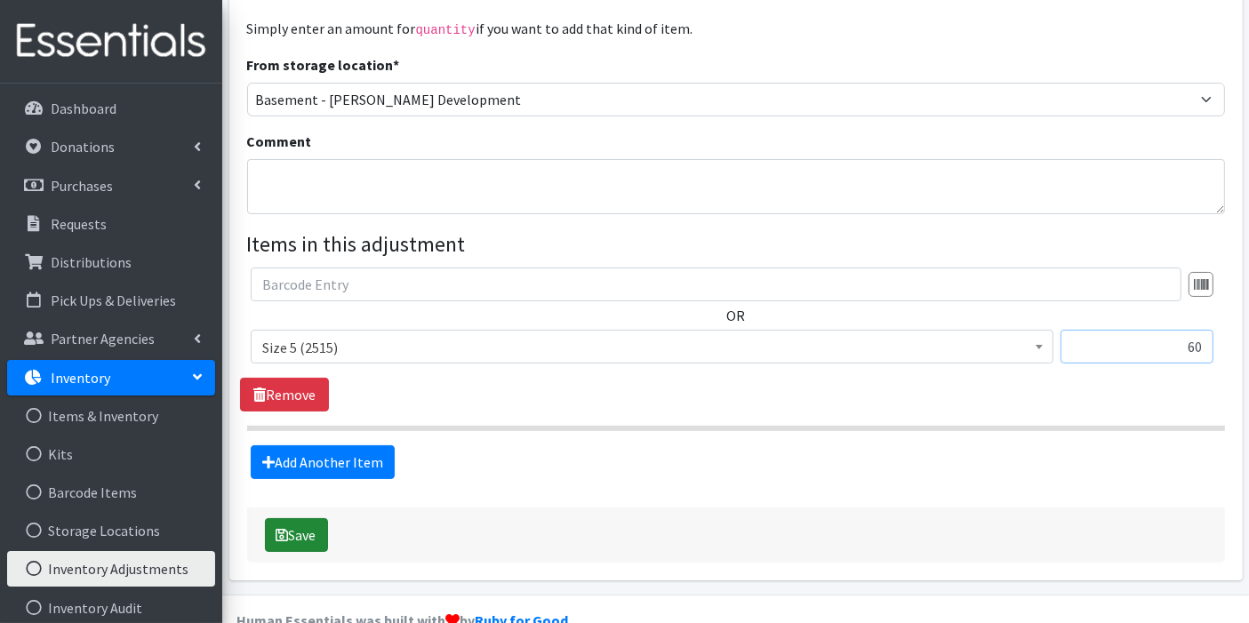
type input "60"
click at [311, 532] on button "Save" at bounding box center [296, 535] width 63 height 34
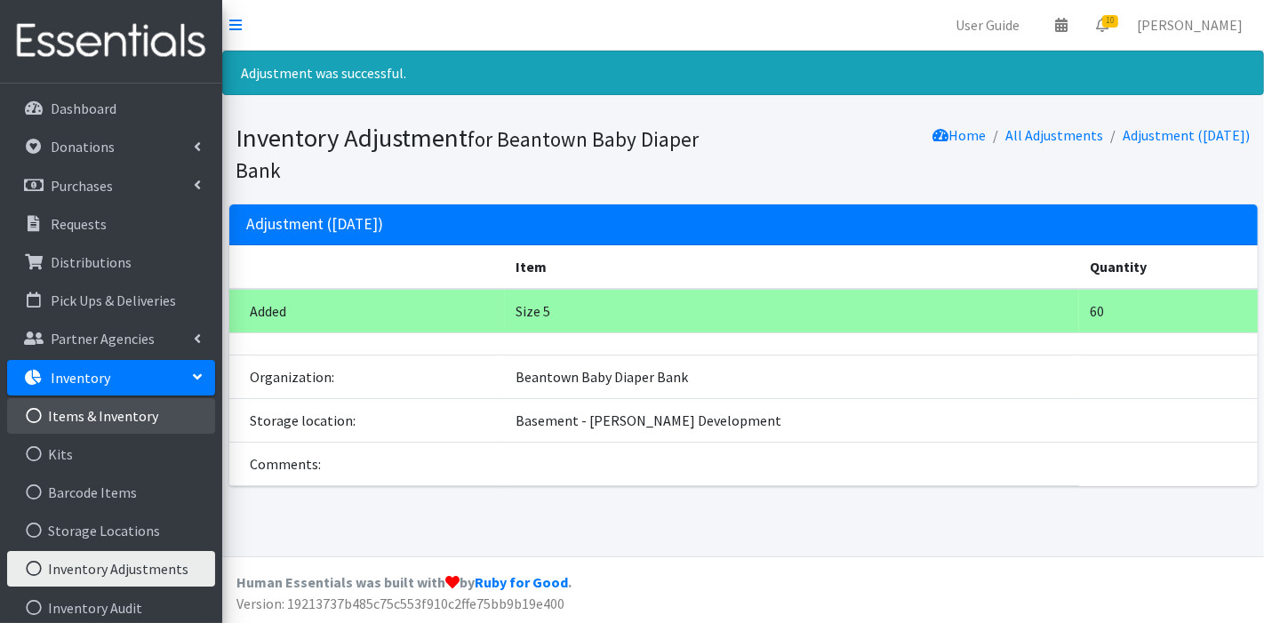
click at [104, 406] on link "Items & Inventory" at bounding box center [111, 416] width 208 height 36
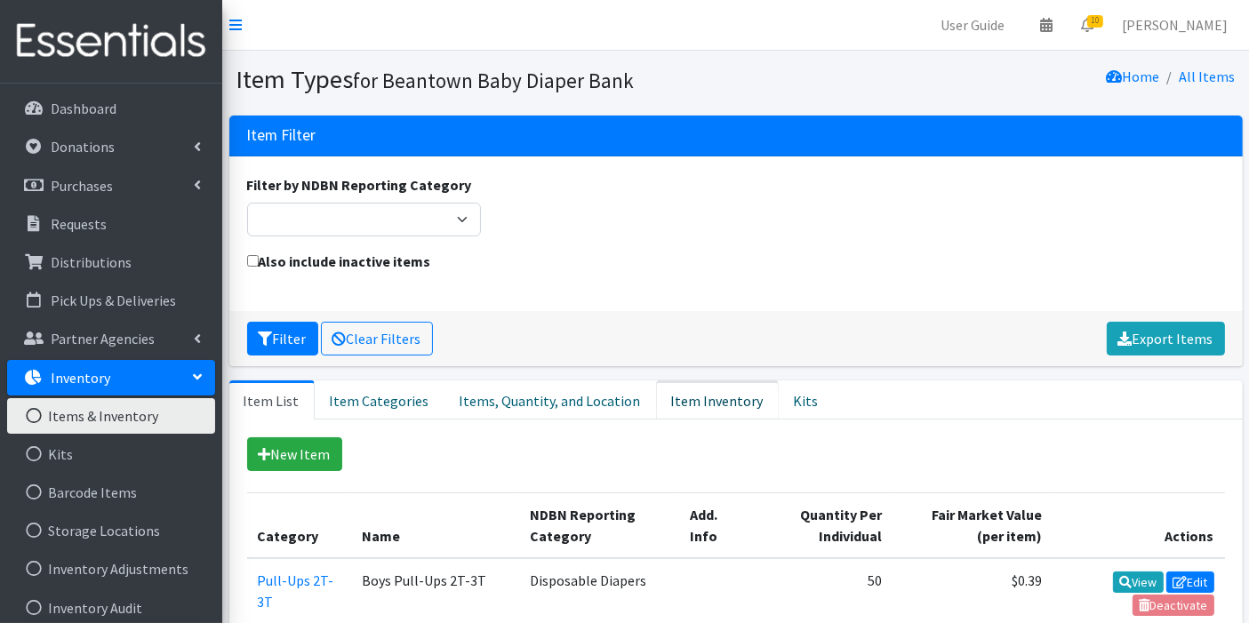
click at [688, 402] on link "Item Inventory" at bounding box center [717, 399] width 123 height 39
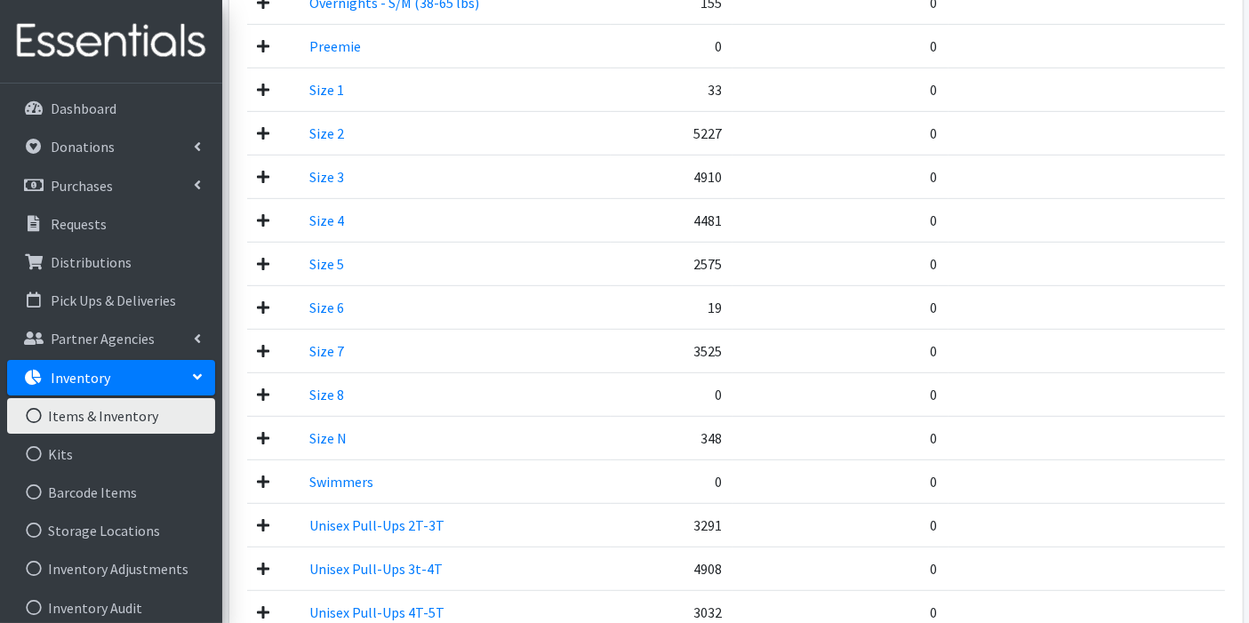
scroll to position [955, 0]
